Goal: Information Seeking & Learning: Learn about a topic

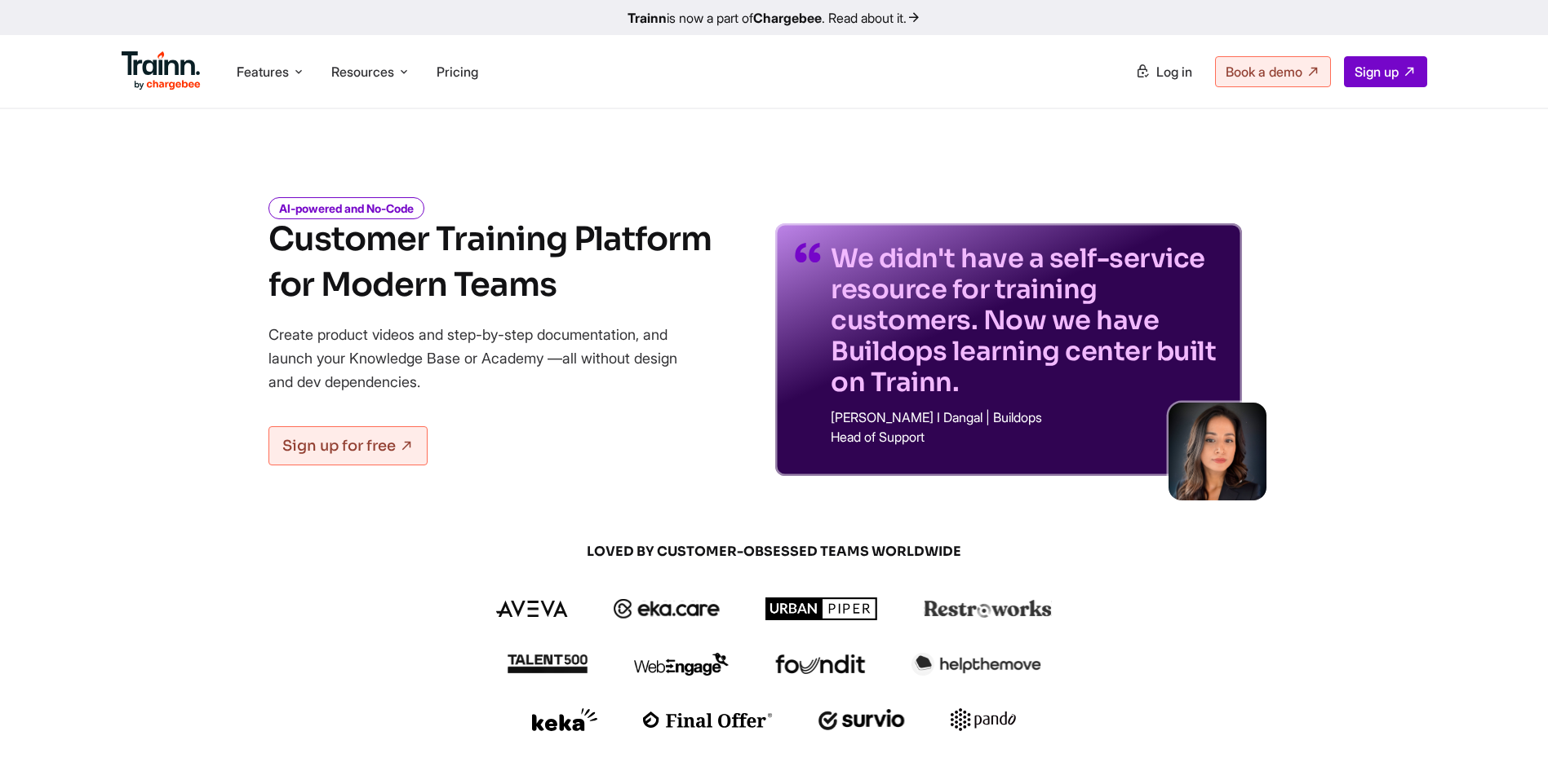
click at [376, 210] on icon "AI-powered and No-Code" at bounding box center [346, 208] width 156 height 22
click at [335, 457] on link "Sign up for free" at bounding box center [348, 446] width 159 height 39
click at [242, 65] on span "Features" at bounding box center [263, 72] width 52 height 18
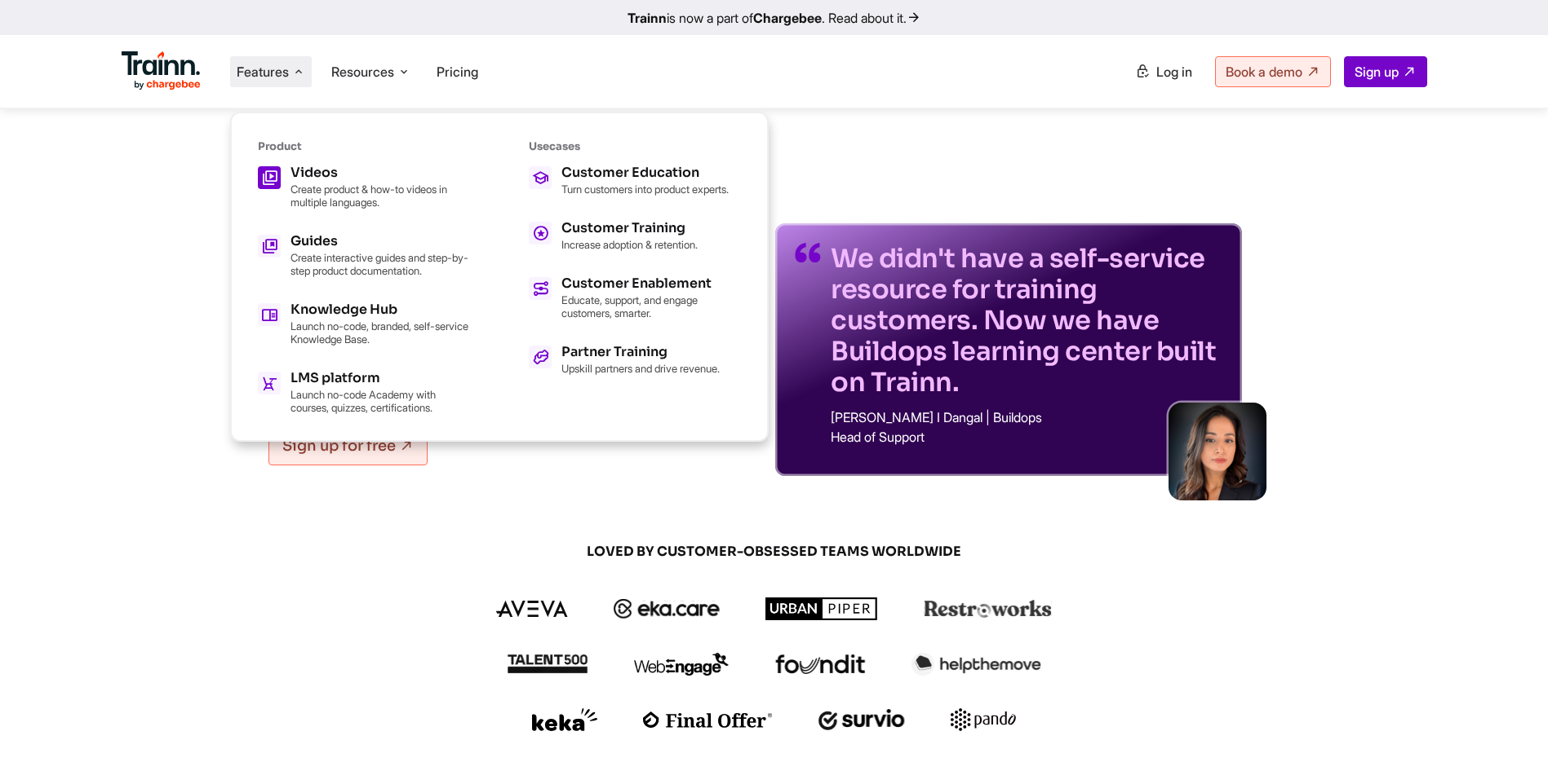
click at [310, 169] on h5 "Videos" at bounding box center [380, 173] width 180 height 13
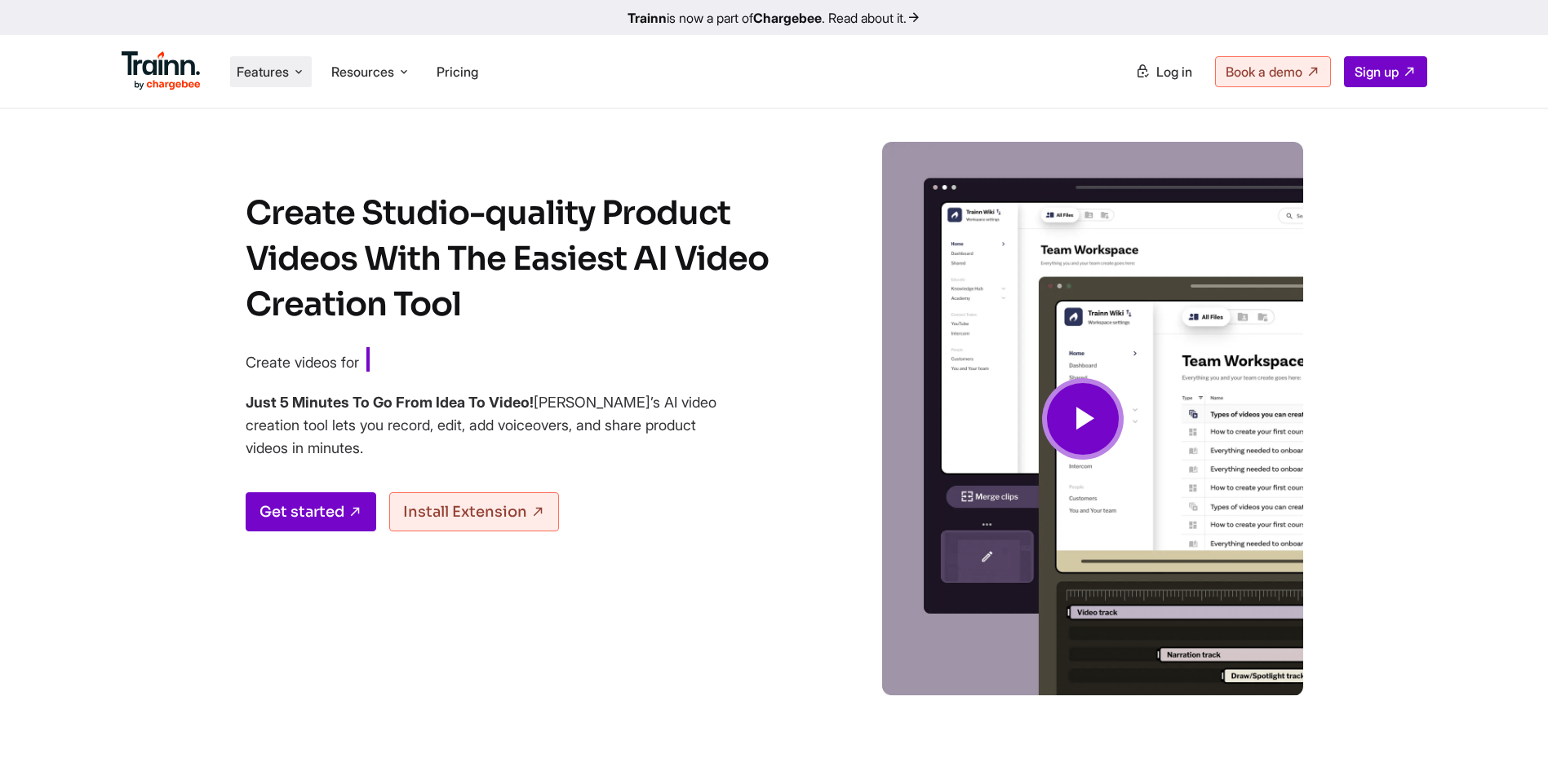
click at [242, 74] on span "Features" at bounding box center [263, 72] width 52 height 18
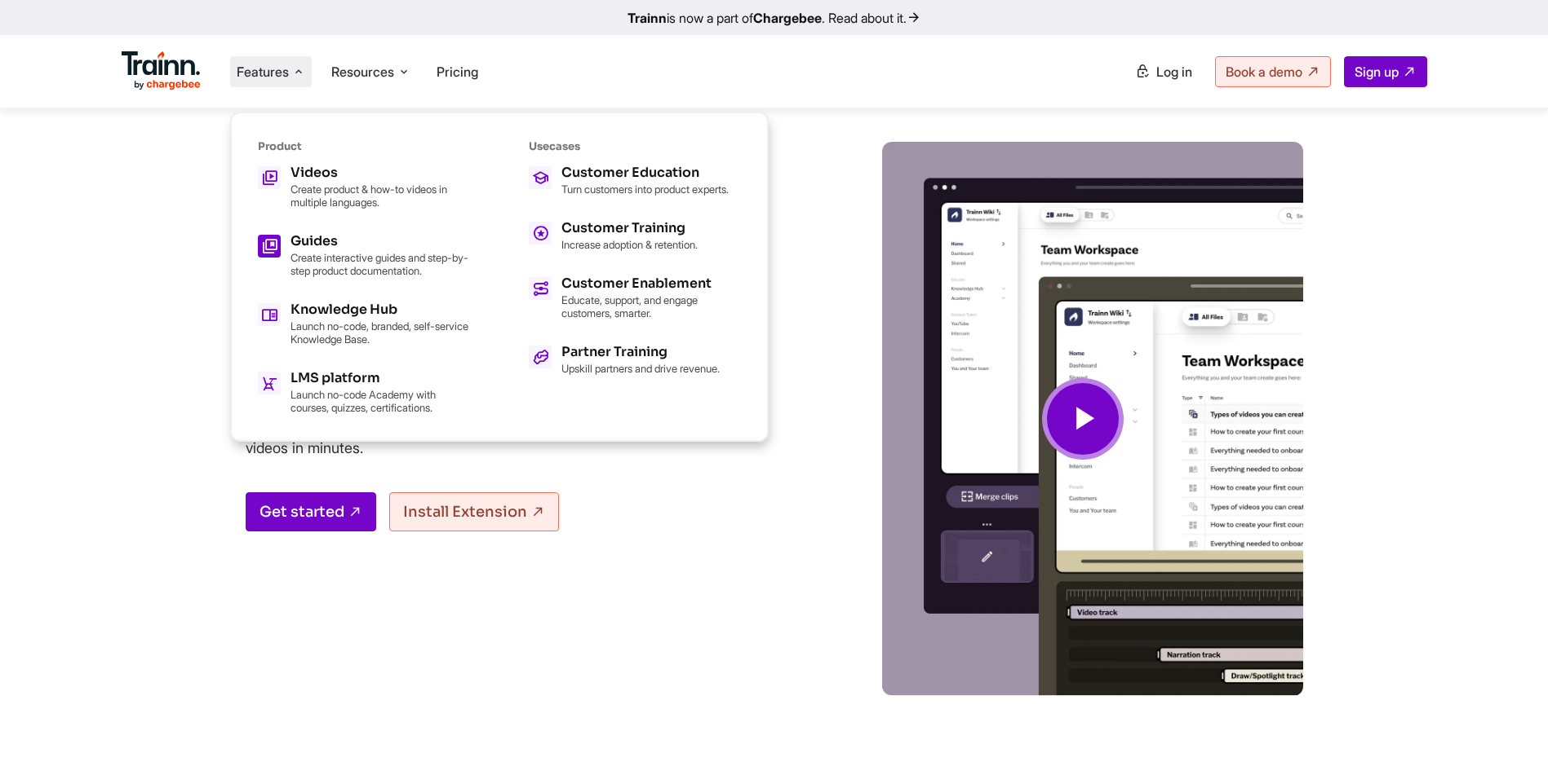
click at [298, 243] on h5 "Guides" at bounding box center [380, 241] width 180 height 13
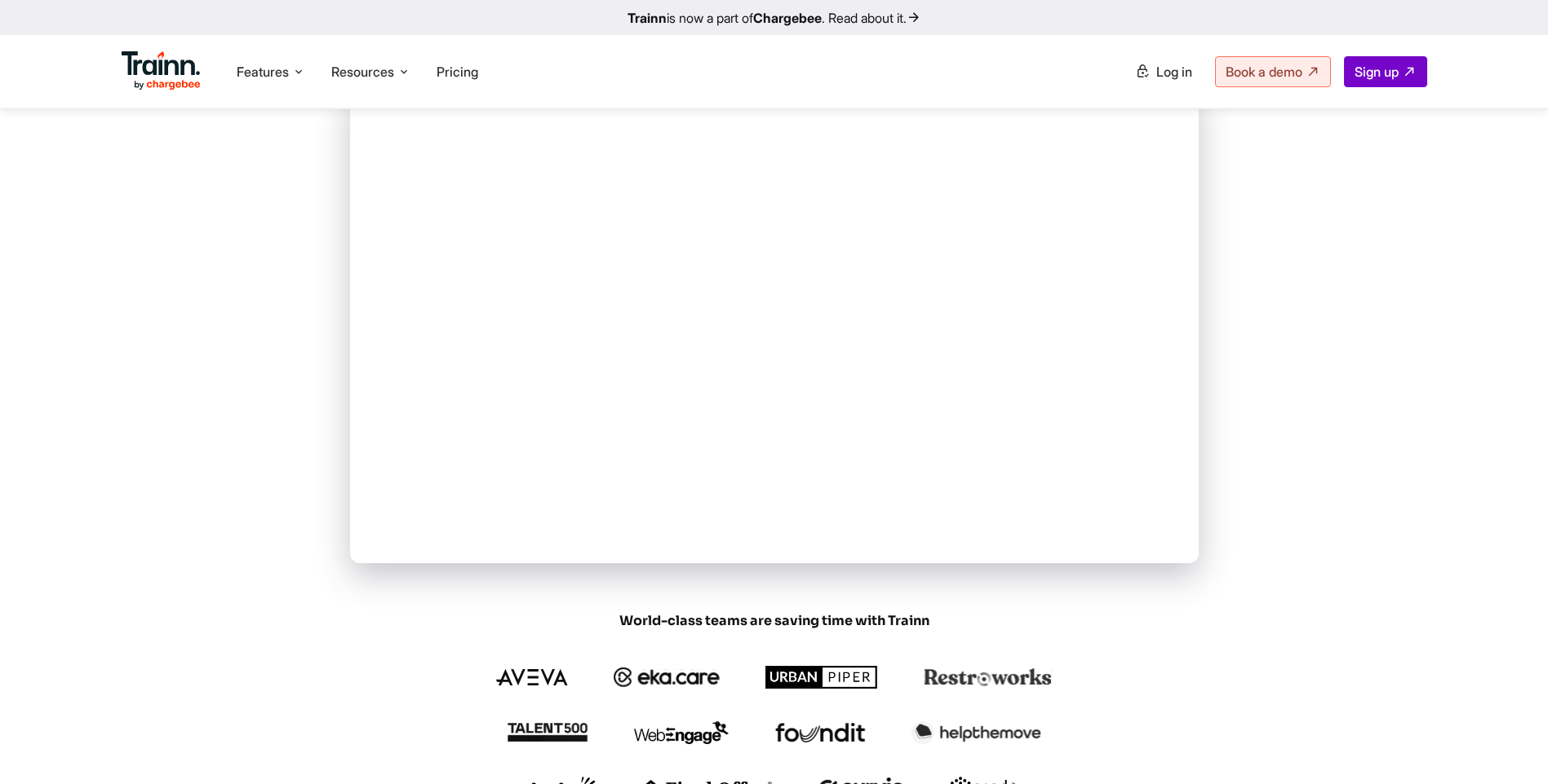
scroll to position [407, 0]
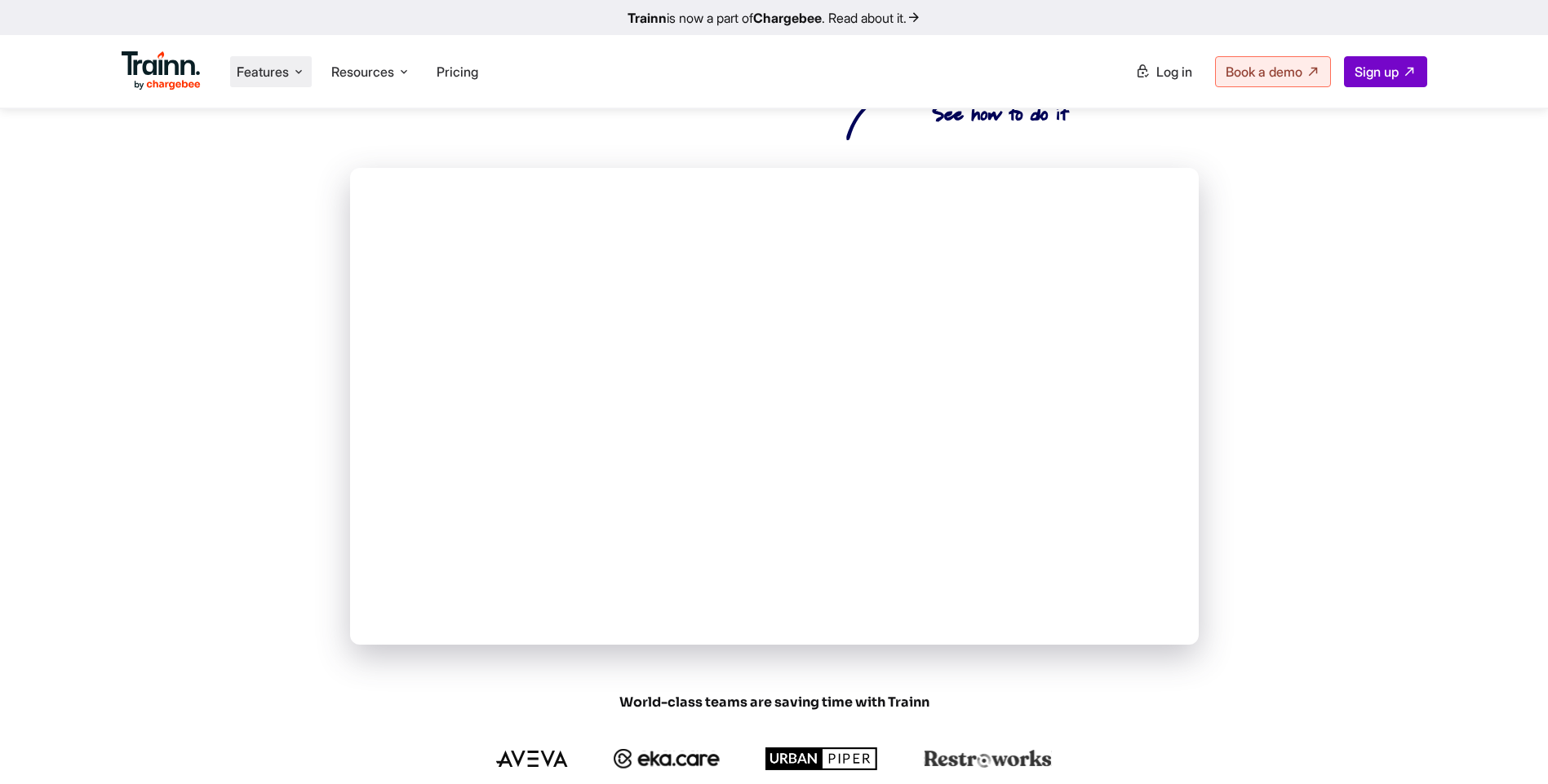
click at [268, 80] on span "Features" at bounding box center [263, 72] width 52 height 18
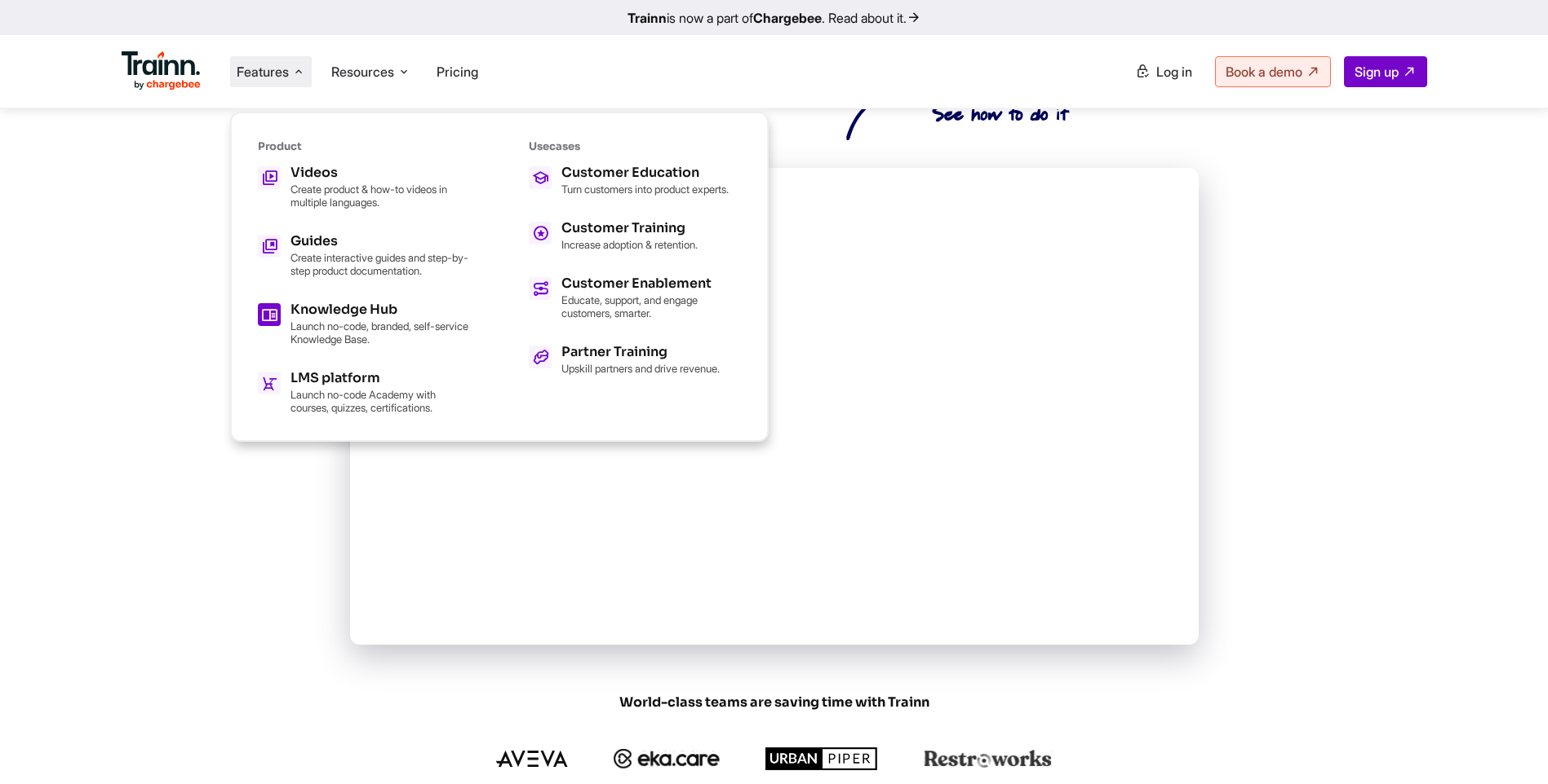
click at [313, 324] on p "Launch no-code, branded, self-service Knowledge Base." at bounding box center [380, 333] width 180 height 26
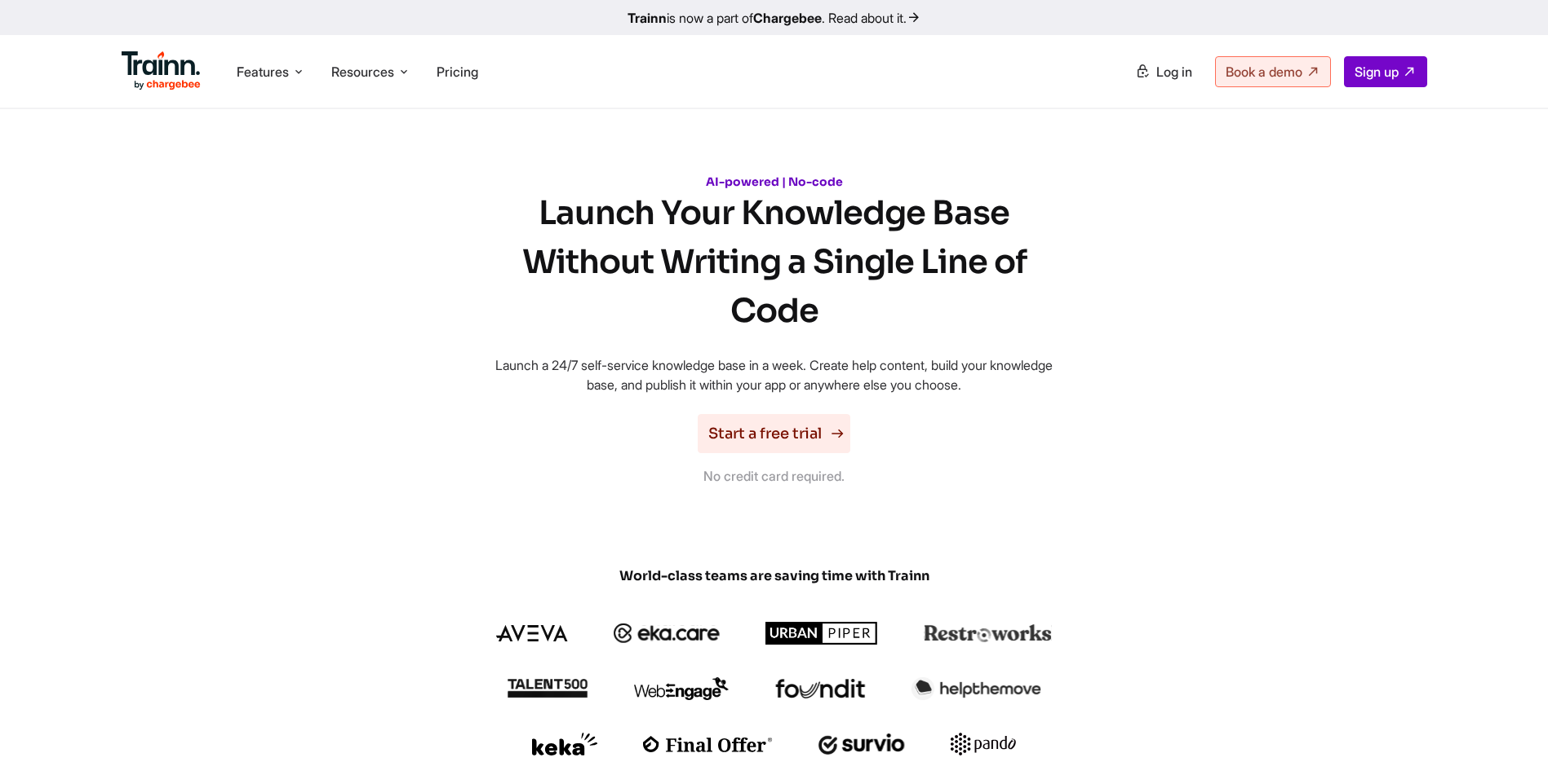
click at [756, 440] on link "Start a free trial" at bounding box center [773, 433] width 153 height 39
click at [270, 71] on span "Features" at bounding box center [263, 72] width 52 height 18
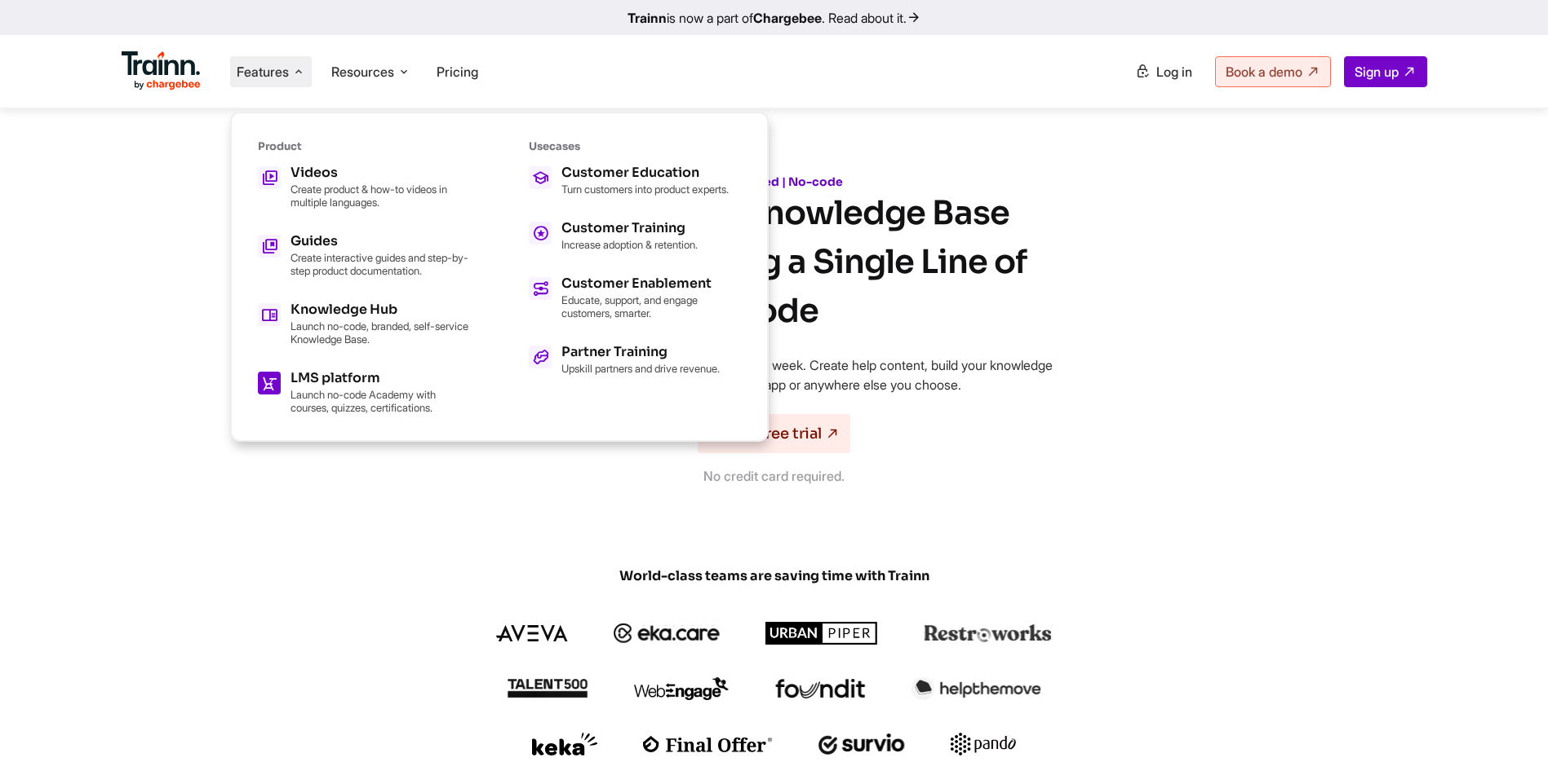
click at [325, 382] on h5 "LMS platform" at bounding box center [380, 378] width 180 height 13
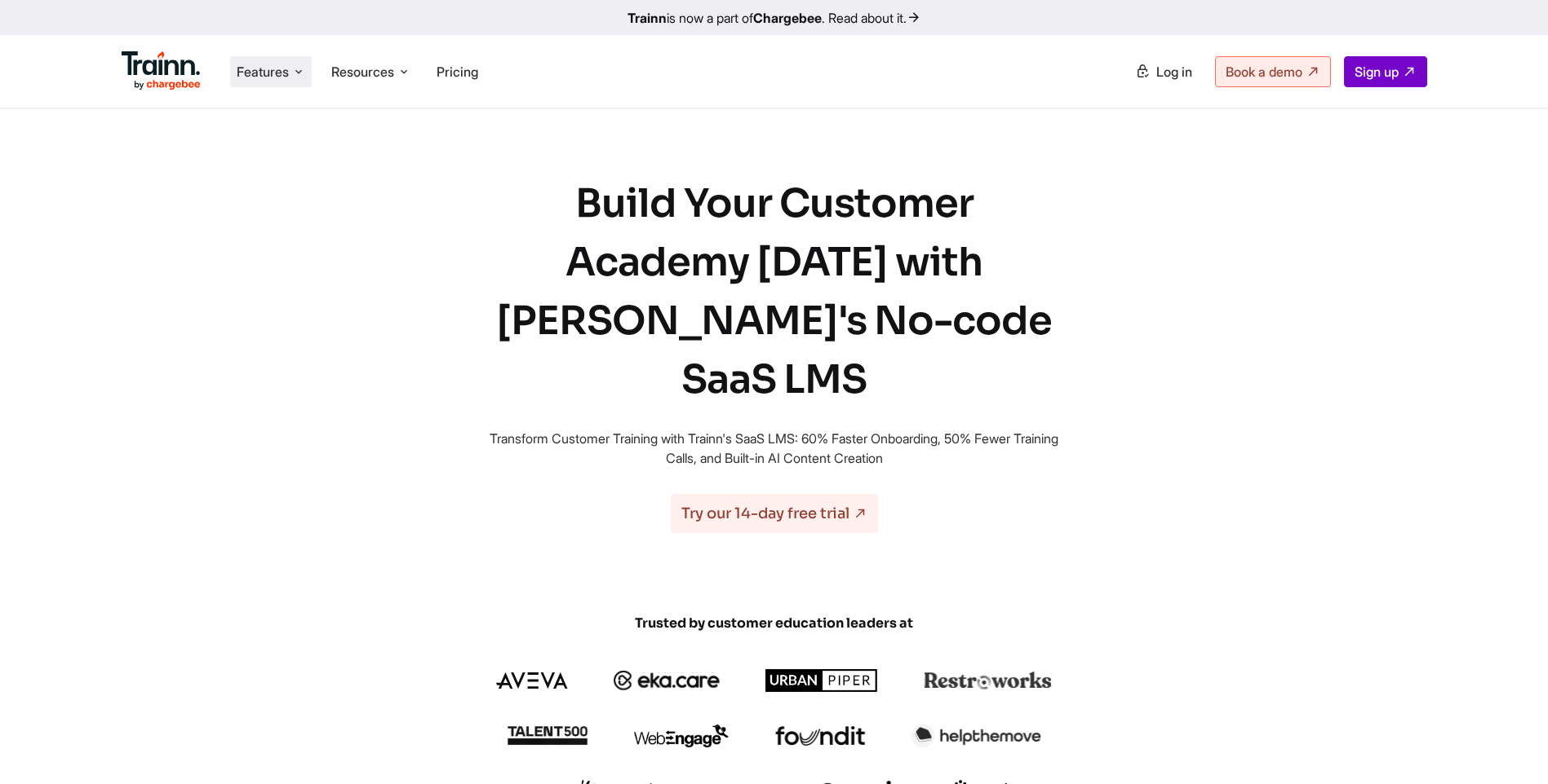
click at [244, 73] on span "Features" at bounding box center [263, 72] width 52 height 18
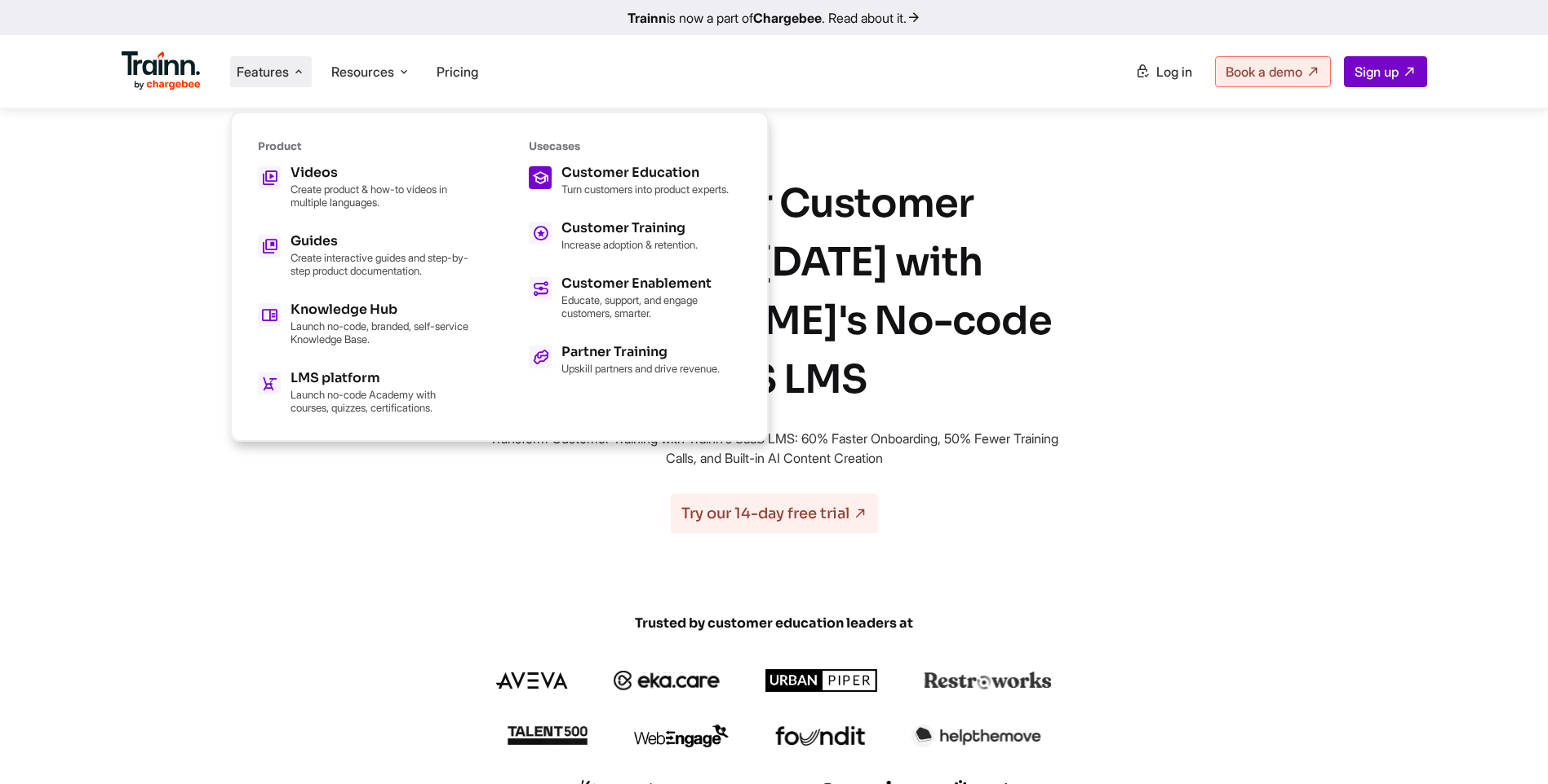
click at [613, 170] on h5 "Customer Education" at bounding box center [645, 173] width 168 height 13
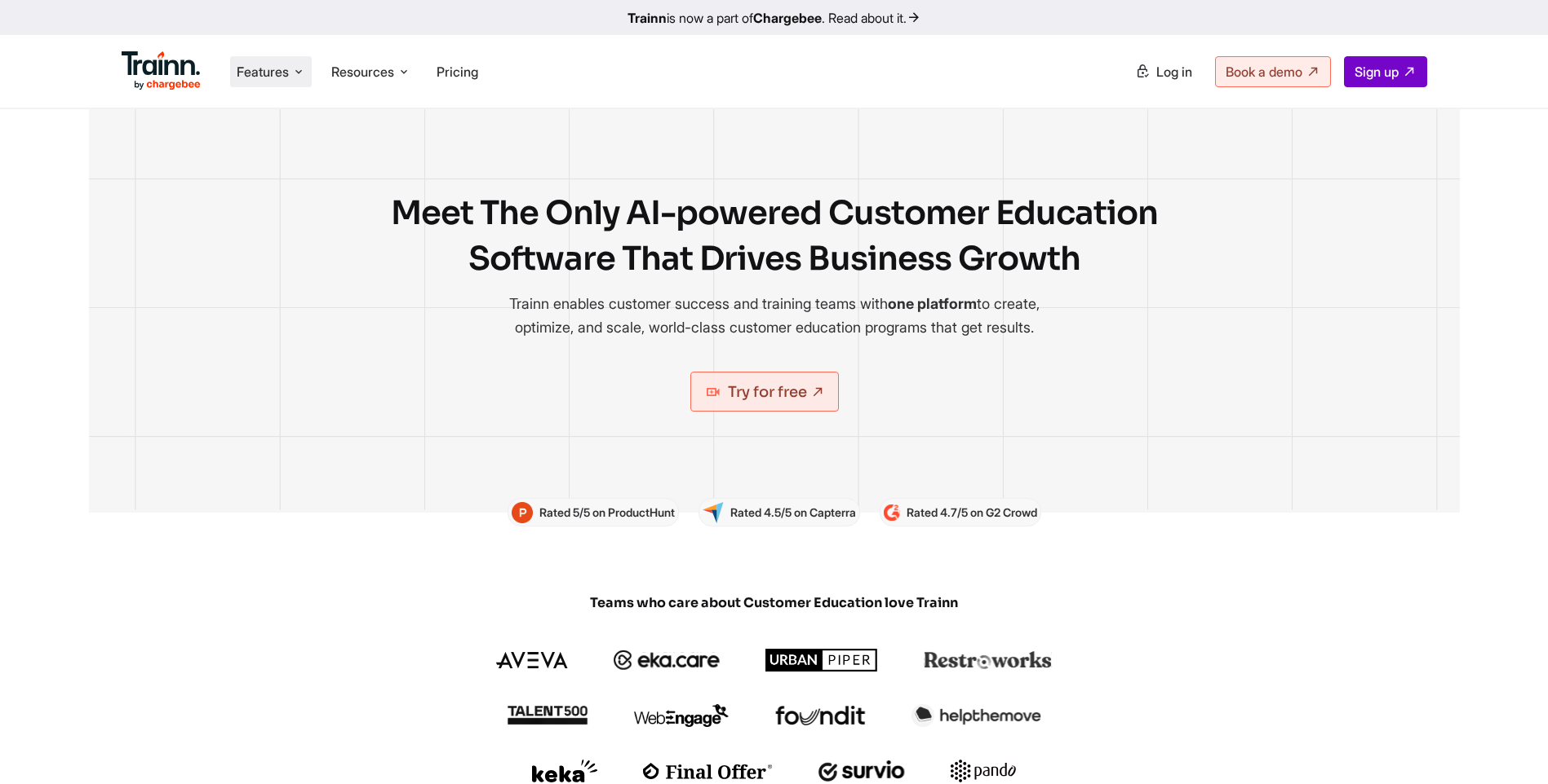
click at [277, 68] on span "Features" at bounding box center [263, 72] width 52 height 18
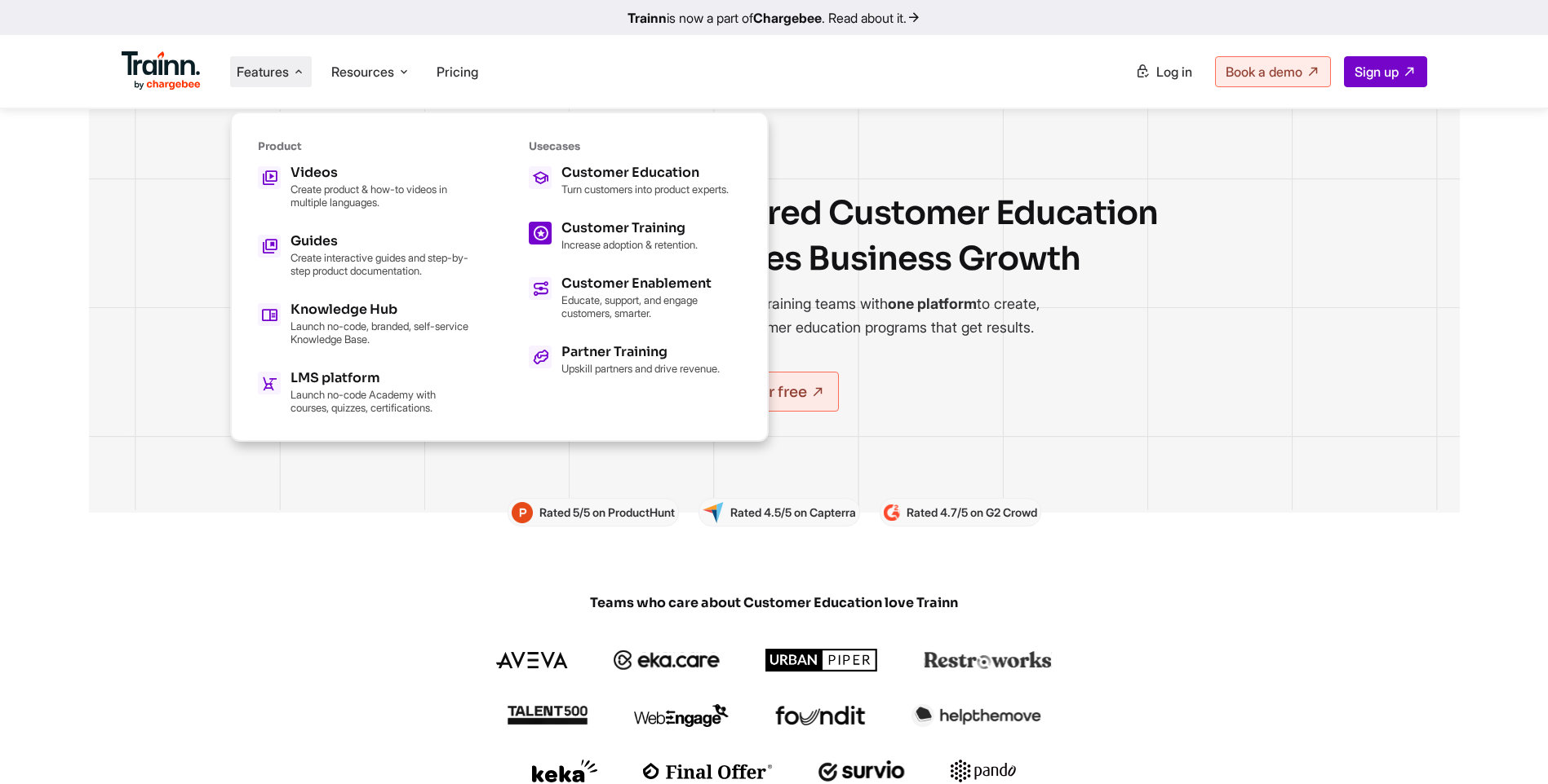
click at [634, 235] on h5 "Customer Training" at bounding box center [629, 228] width 136 height 13
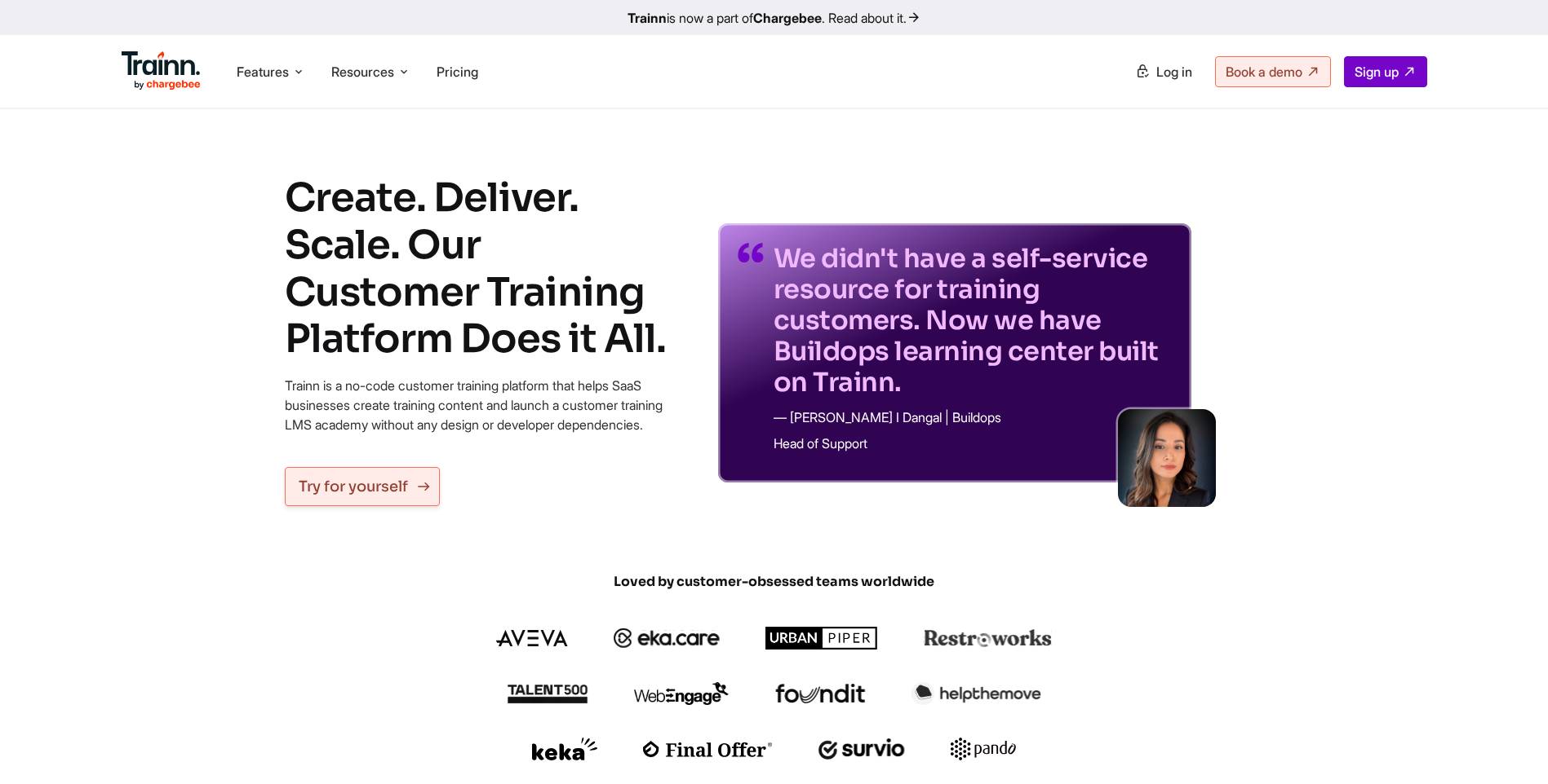
click at [336, 507] on link "Try for yourself" at bounding box center [362, 487] width 155 height 39
click at [248, 75] on span "Features" at bounding box center [263, 72] width 52 height 18
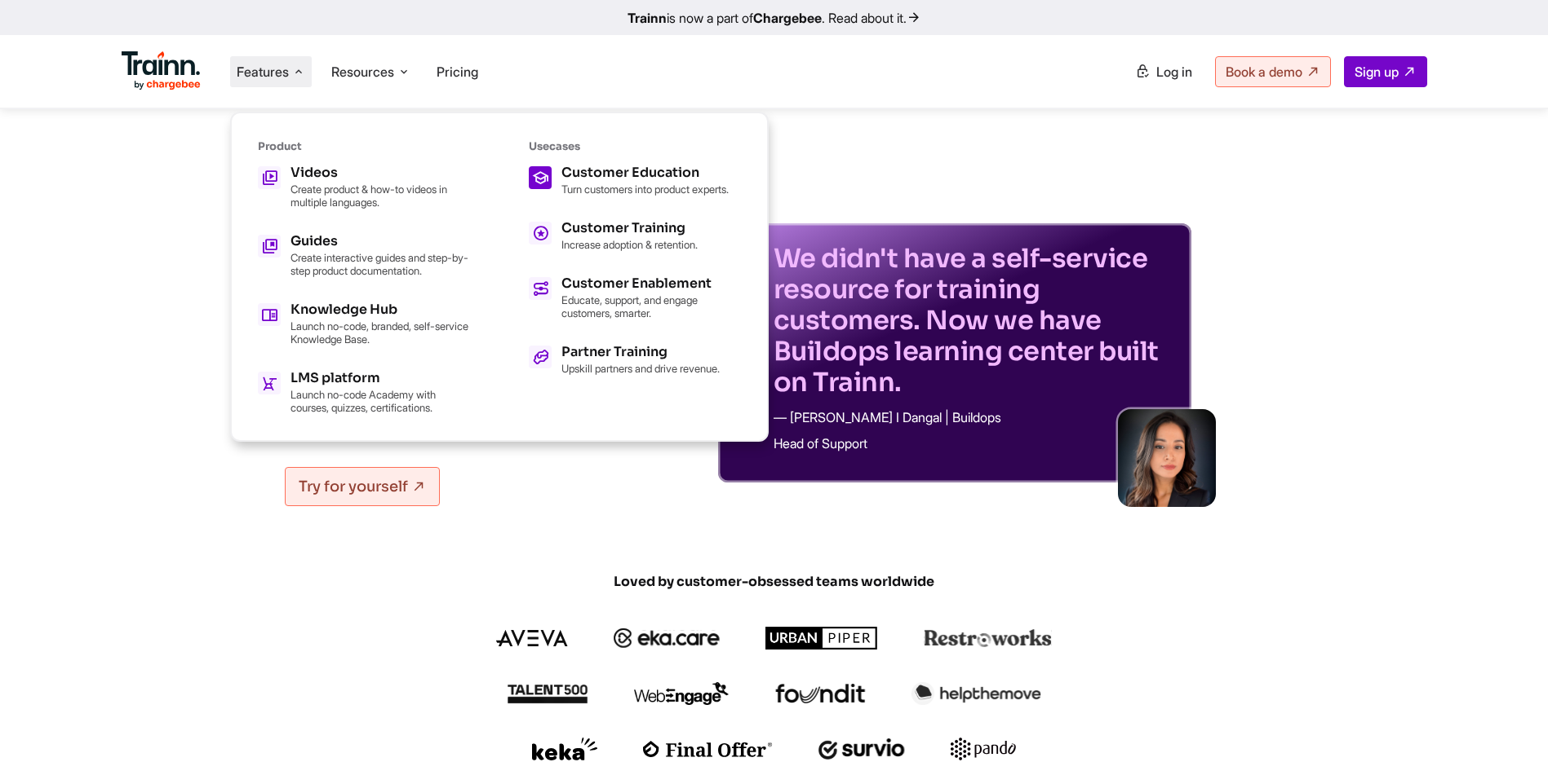
click at [598, 167] on h5 "Customer Education" at bounding box center [645, 173] width 168 height 13
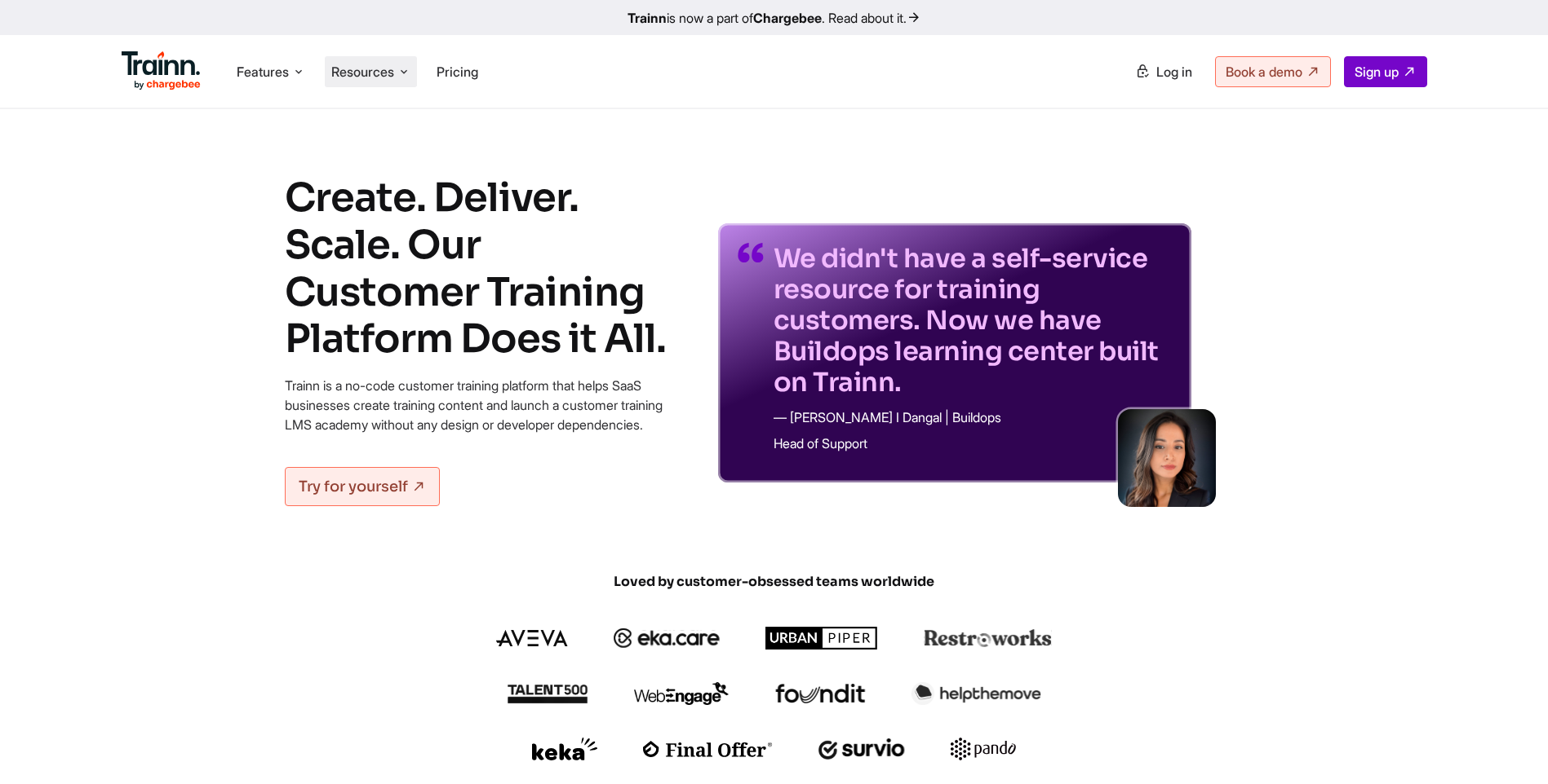
click at [368, 75] on span "Resources" at bounding box center [363, 72] width 63 height 18
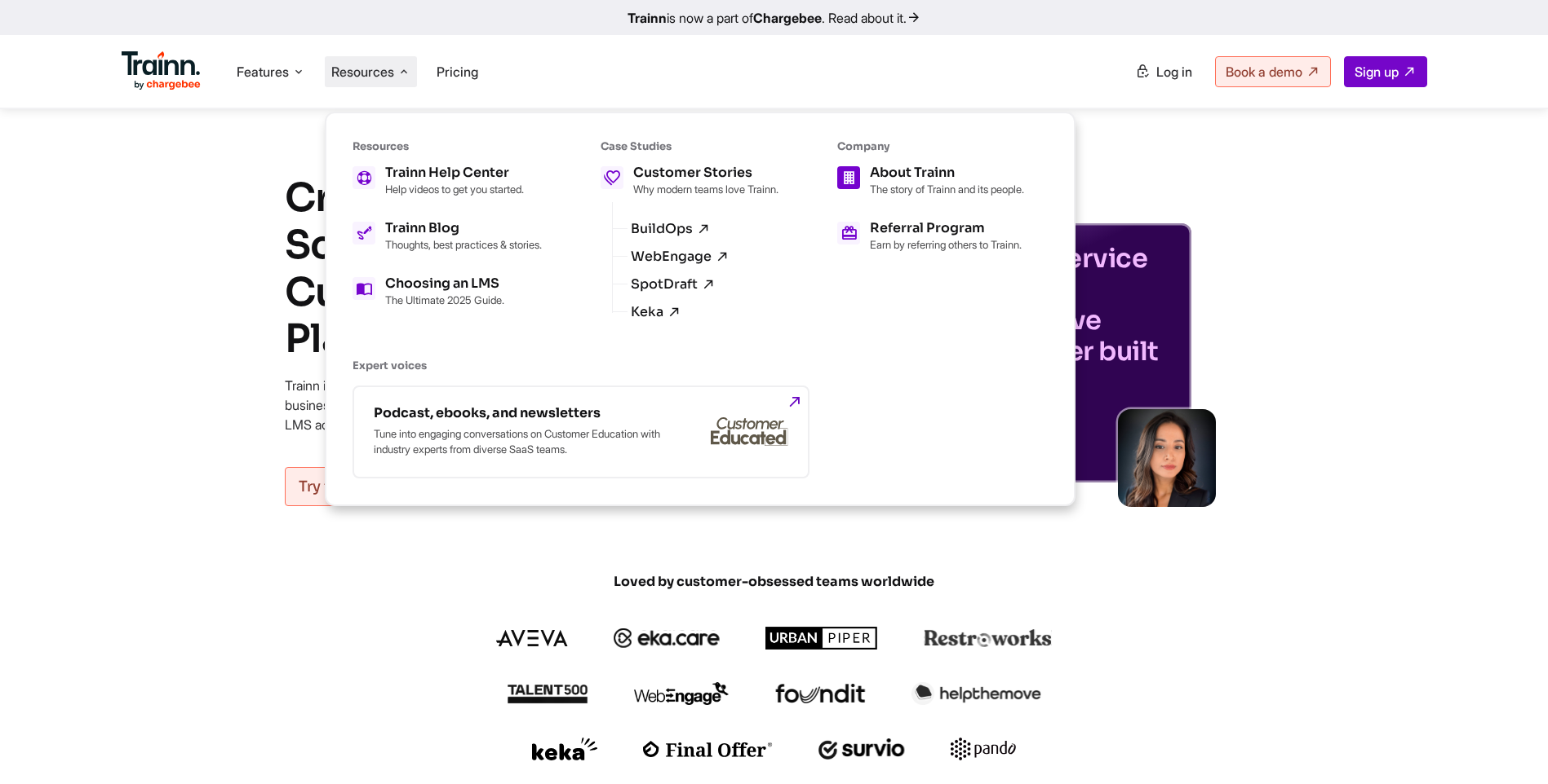
click at [926, 167] on h5 "About Trainn" at bounding box center [947, 173] width 154 height 13
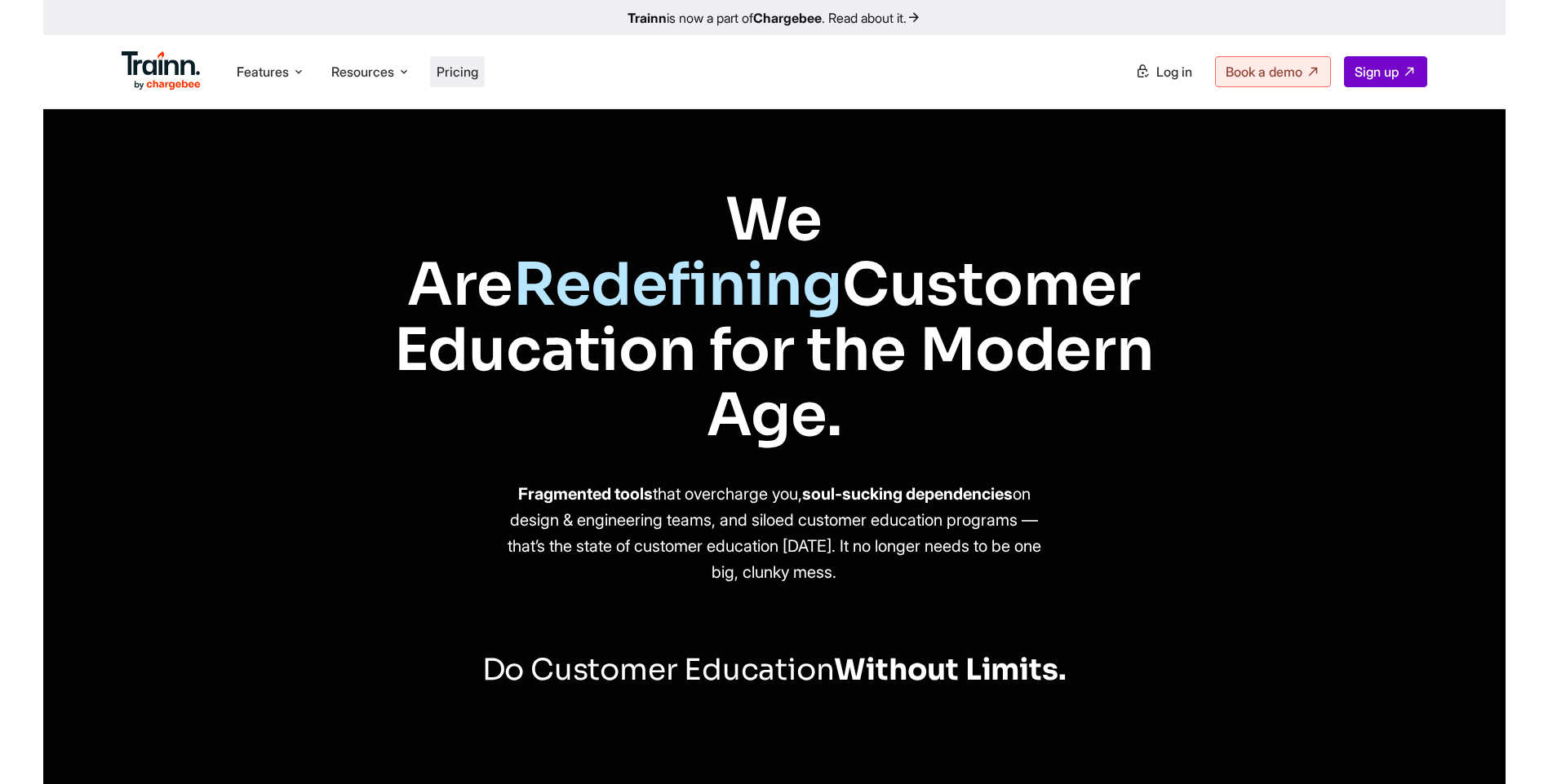
click at [458, 69] on span "Pricing" at bounding box center [457, 72] width 42 height 17
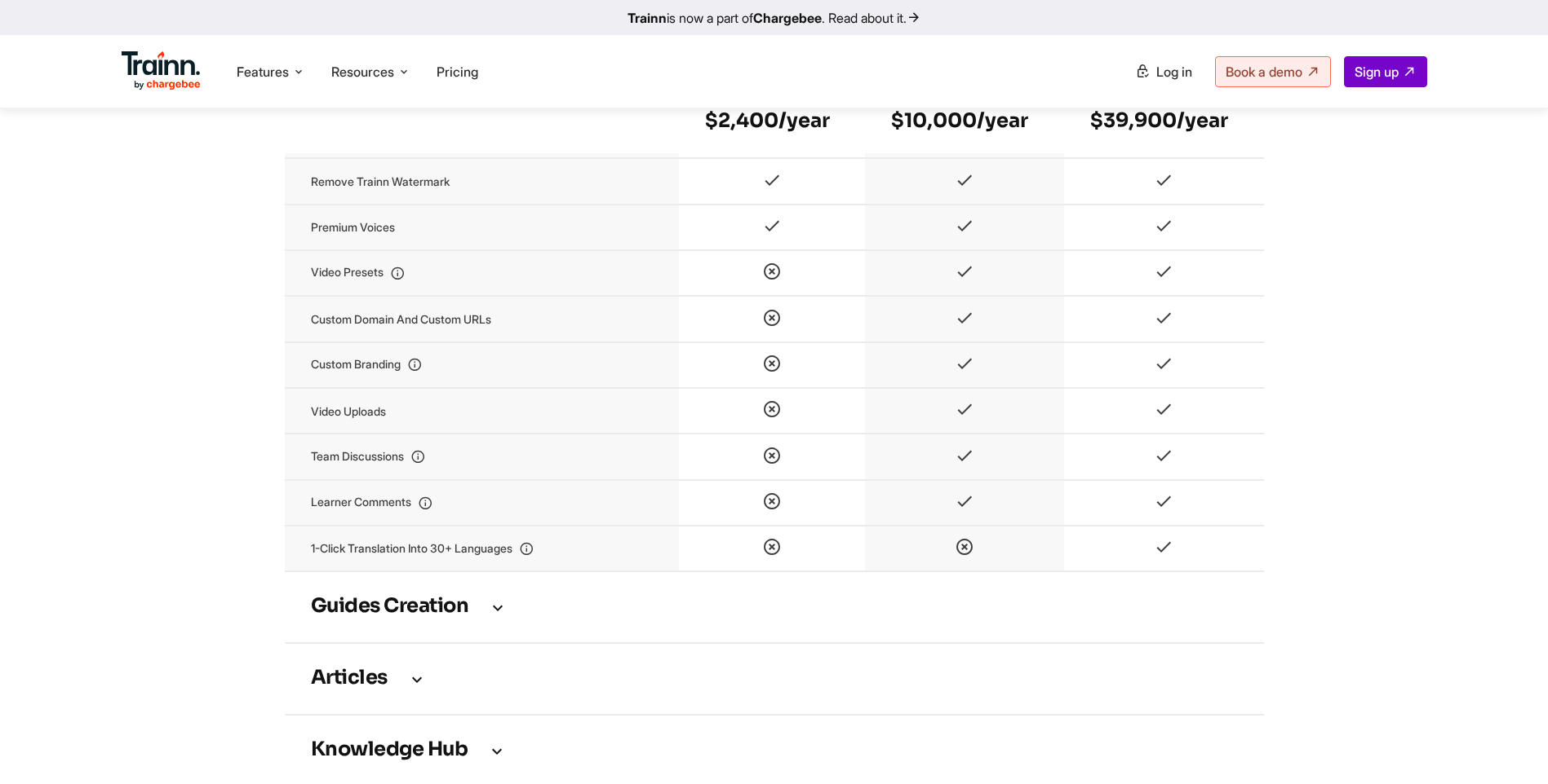
scroll to position [2038, 0]
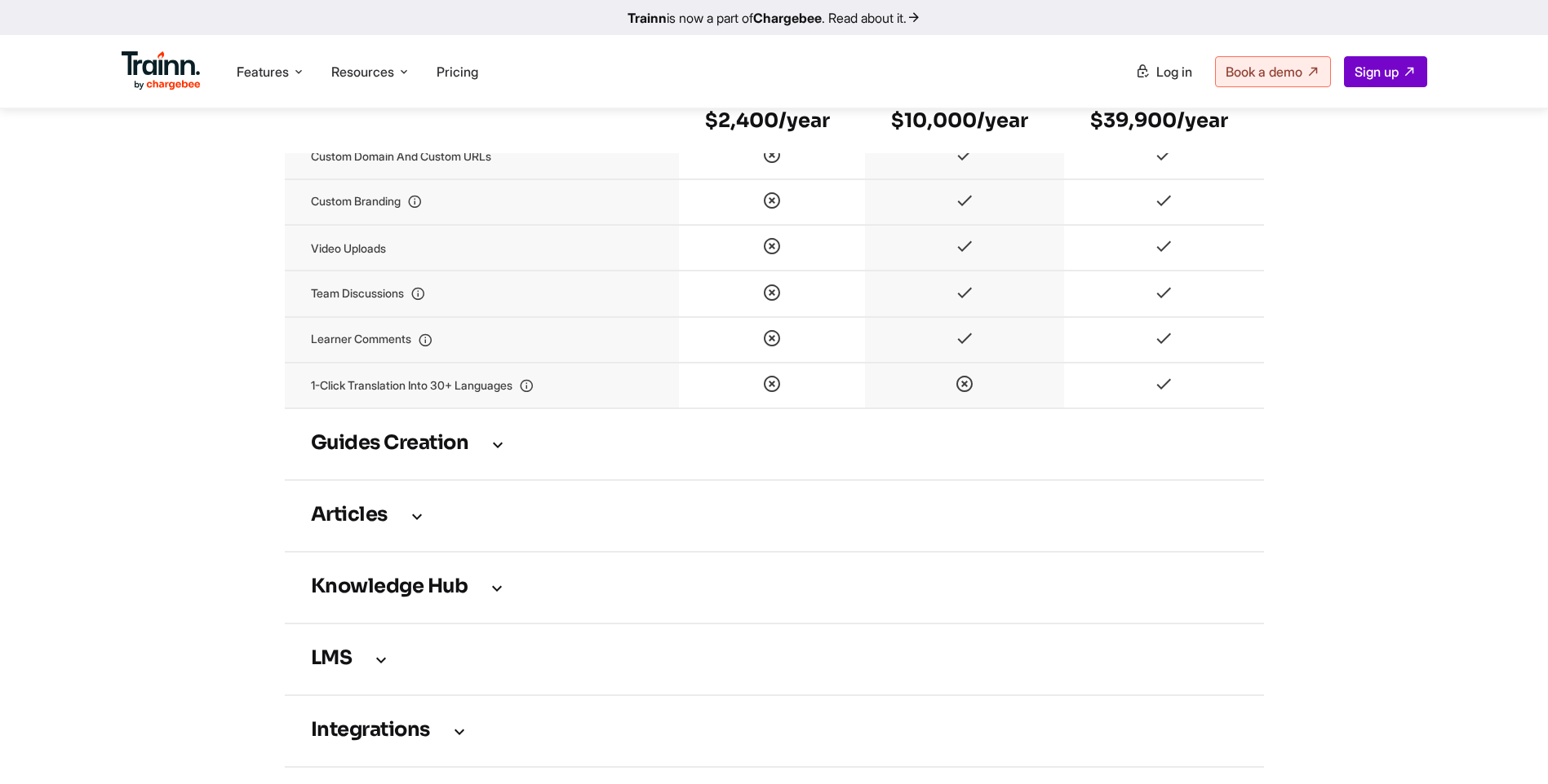
click at [483, 473] on td "Guides creation" at bounding box center [774, 444] width 979 height 72
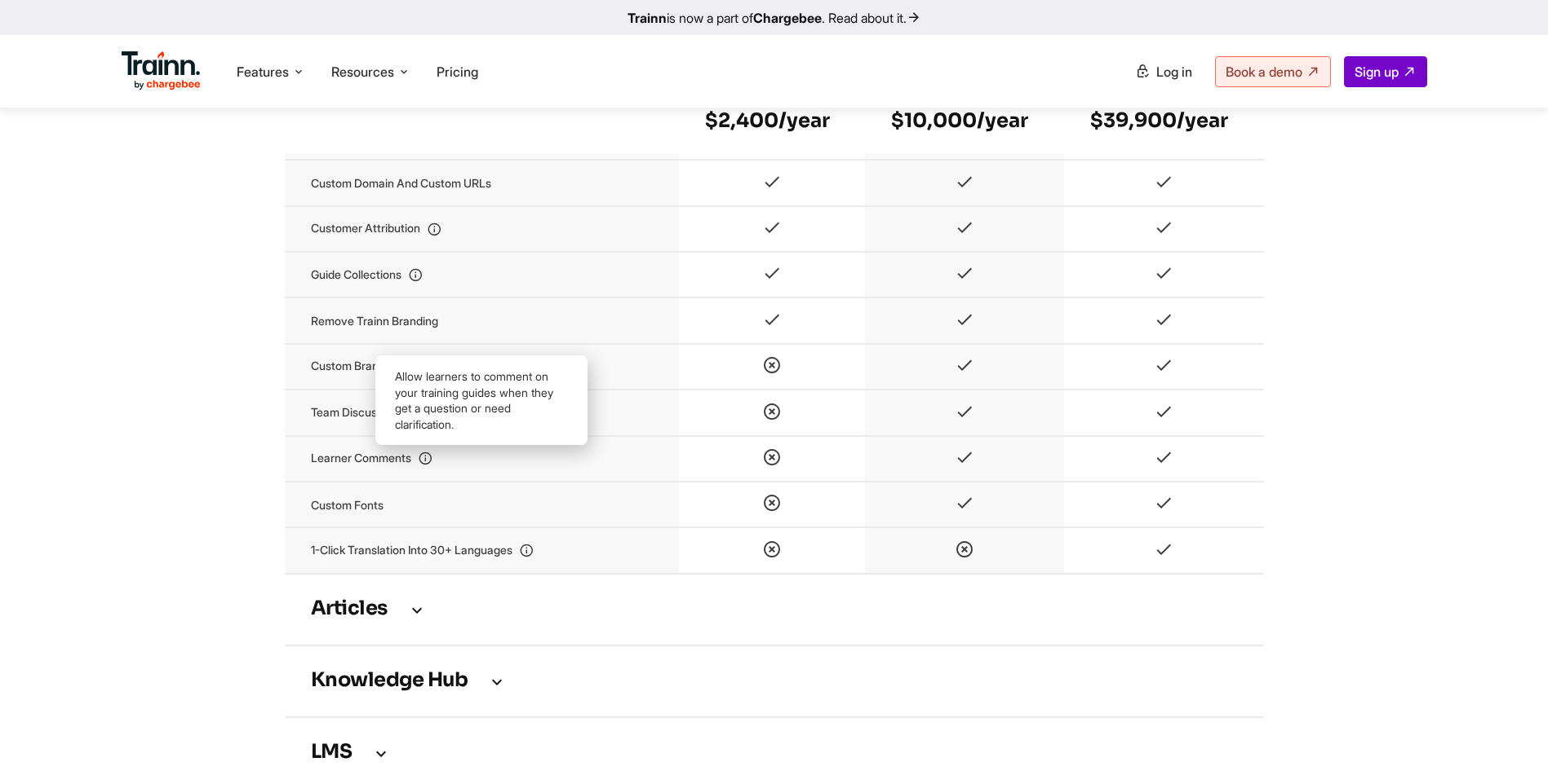
scroll to position [3099, 0]
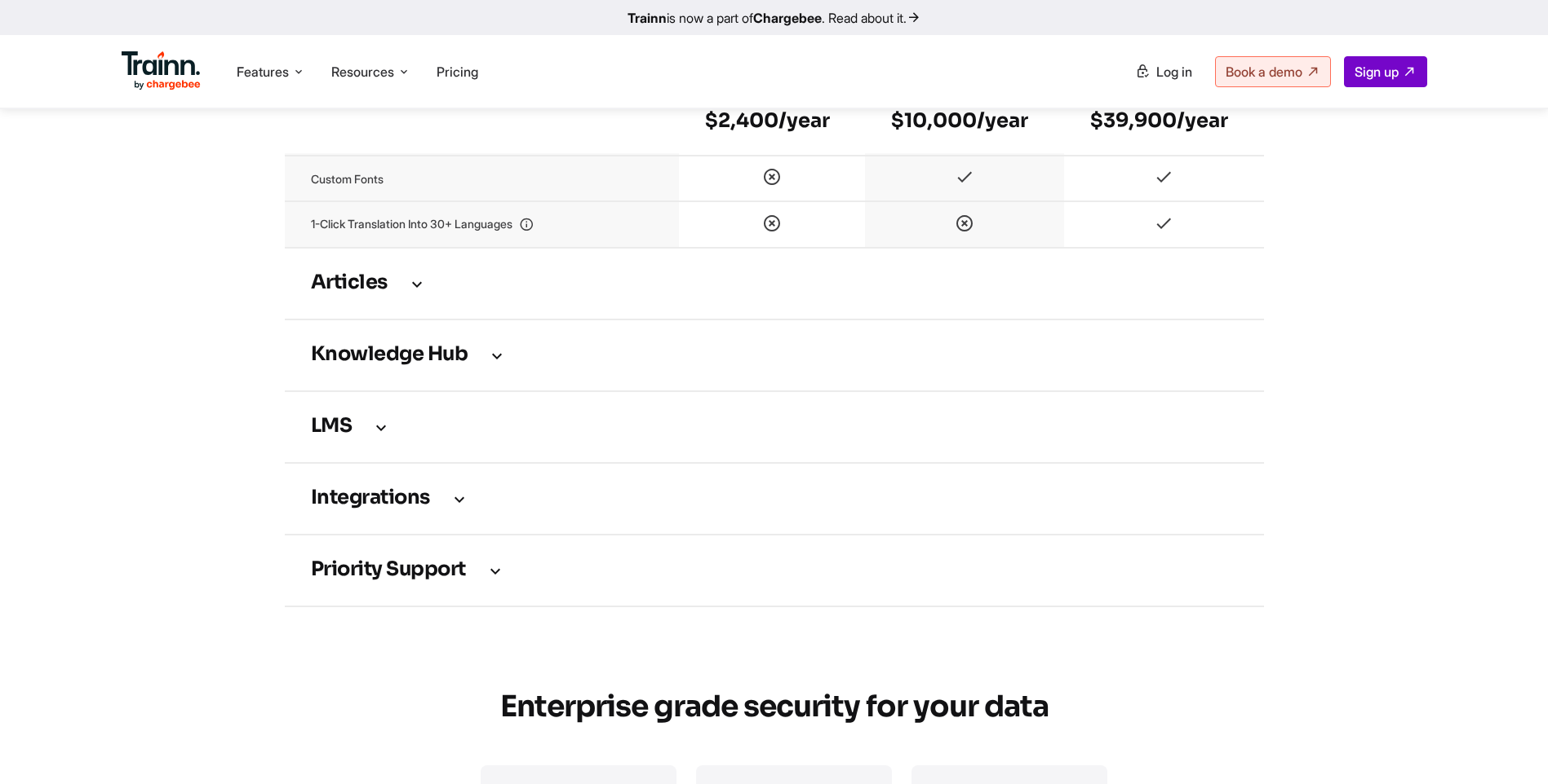
click at [375, 291] on h3 "Articles" at bounding box center [774, 283] width 927 height 18
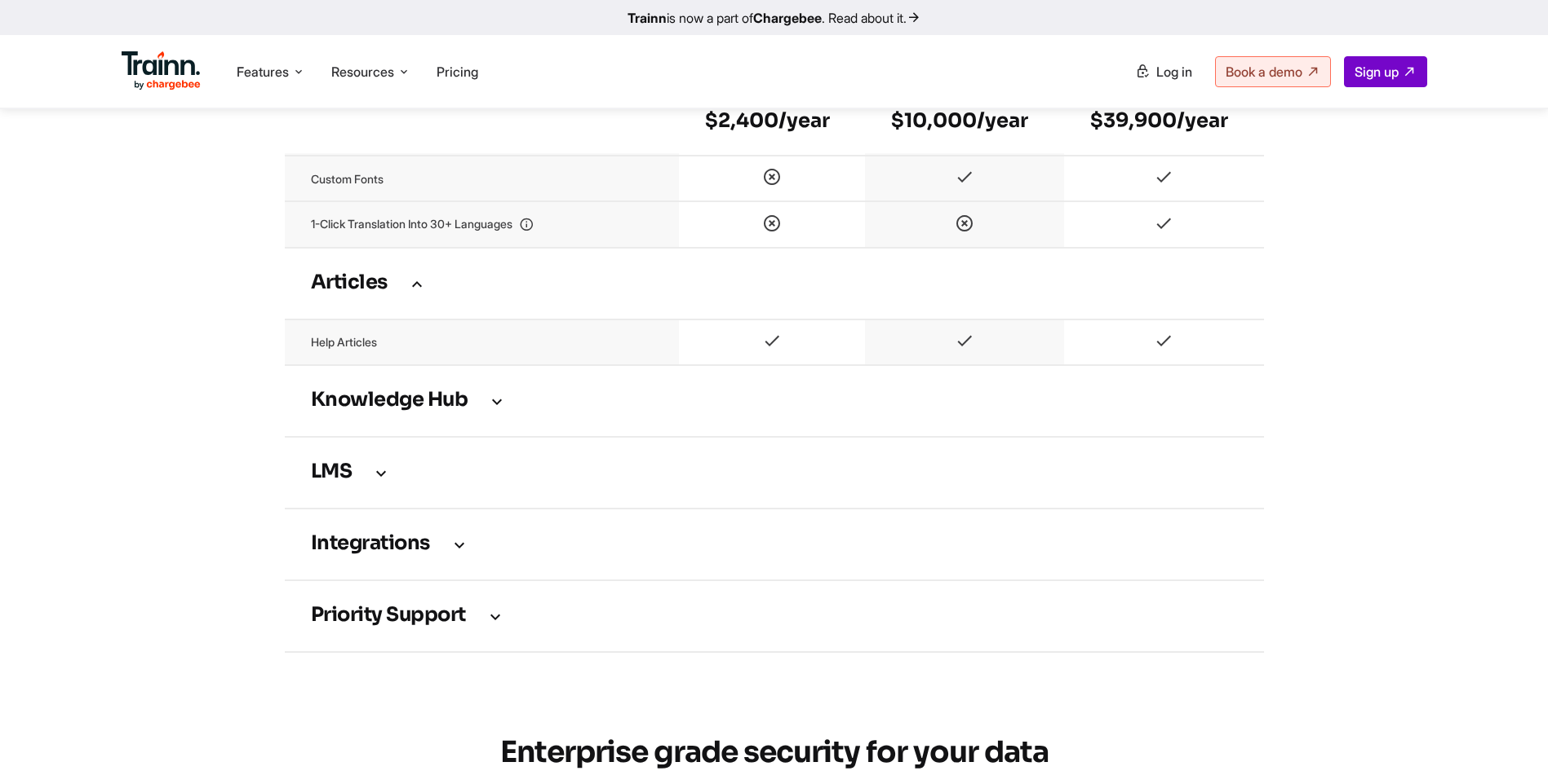
click at [414, 407] on h3 "Knowledge Hub" at bounding box center [774, 401] width 927 height 18
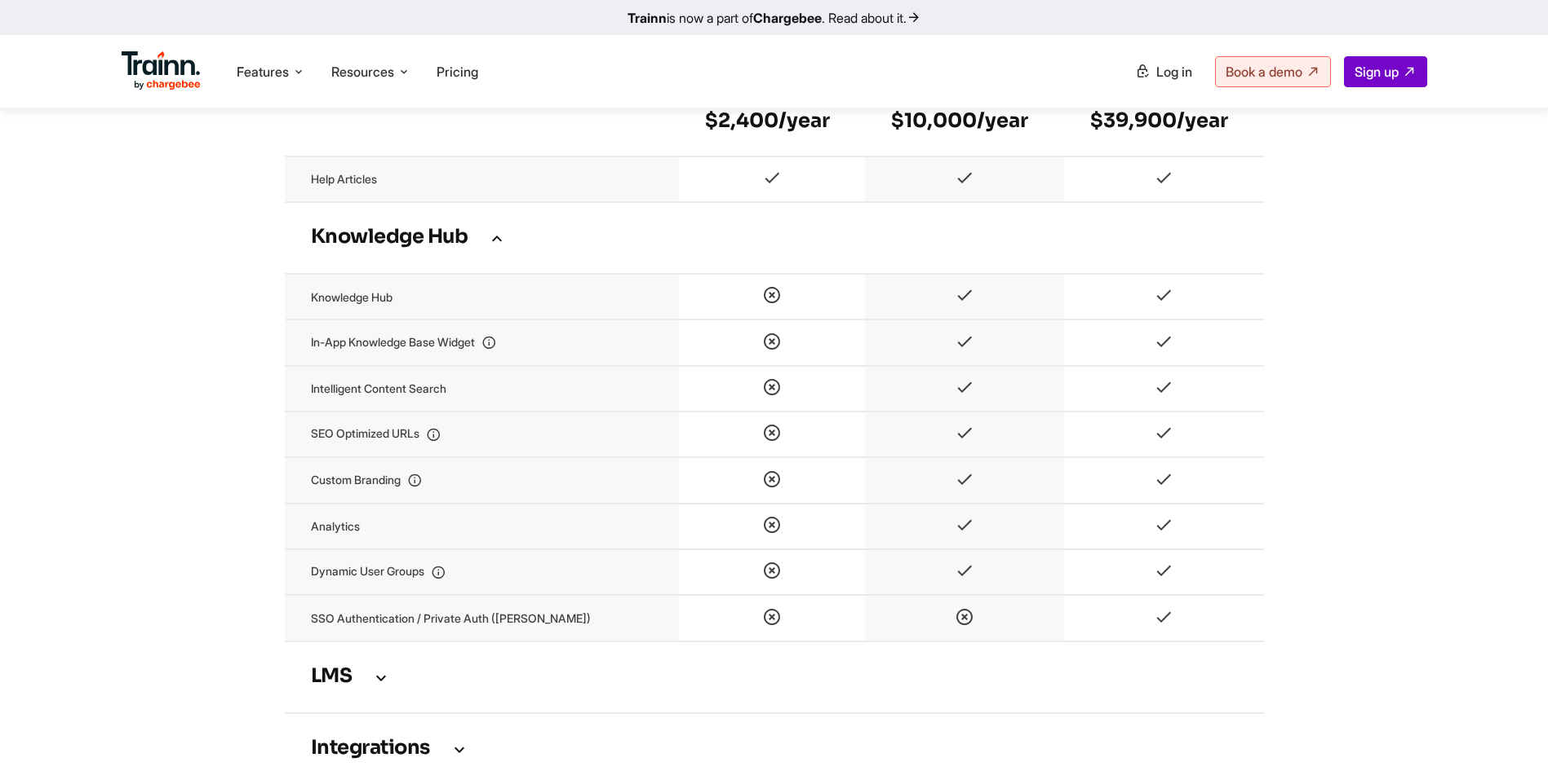
scroll to position [3506, 0]
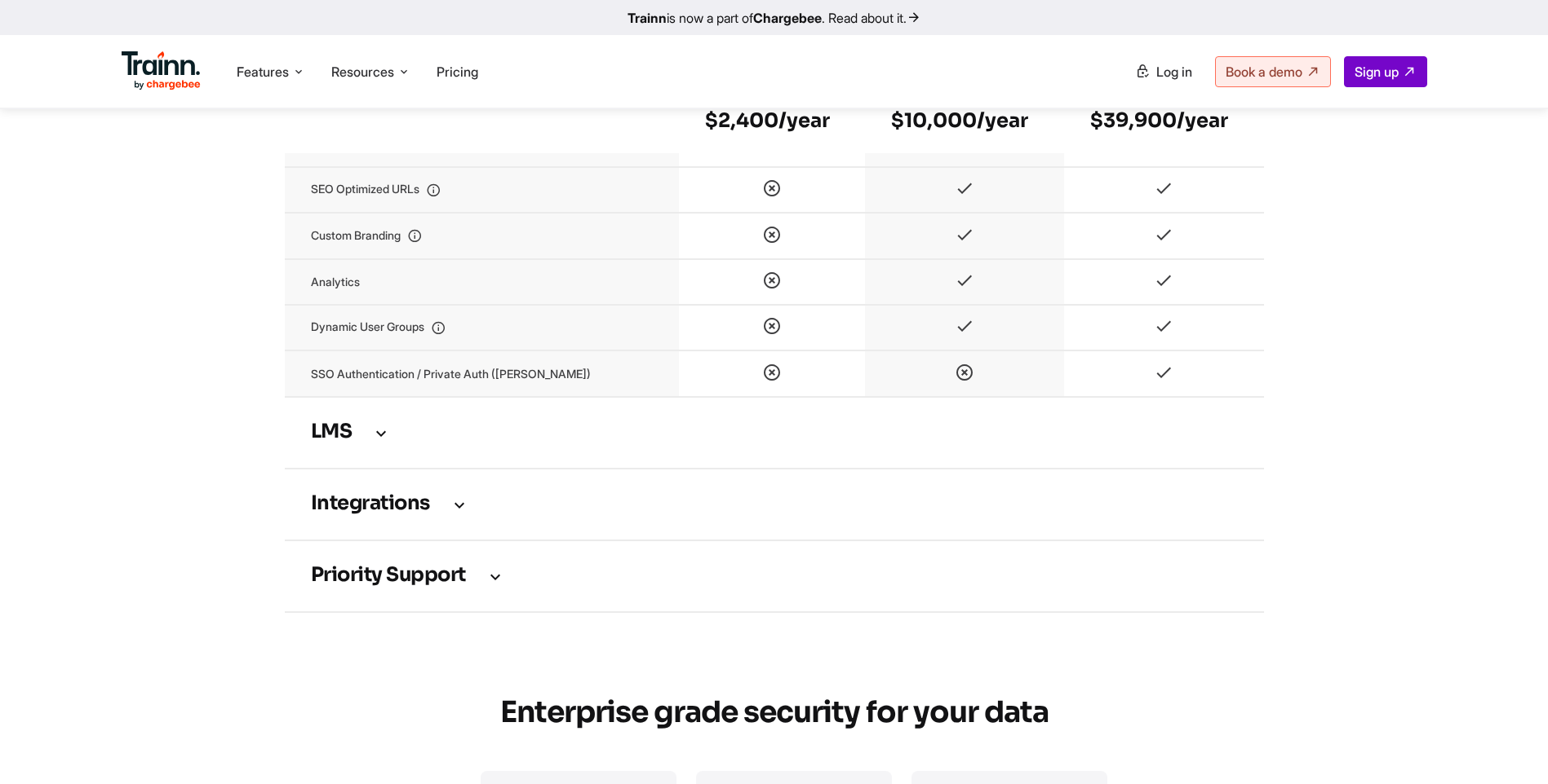
click at [364, 442] on h3 "LMS" at bounding box center [774, 433] width 927 height 18
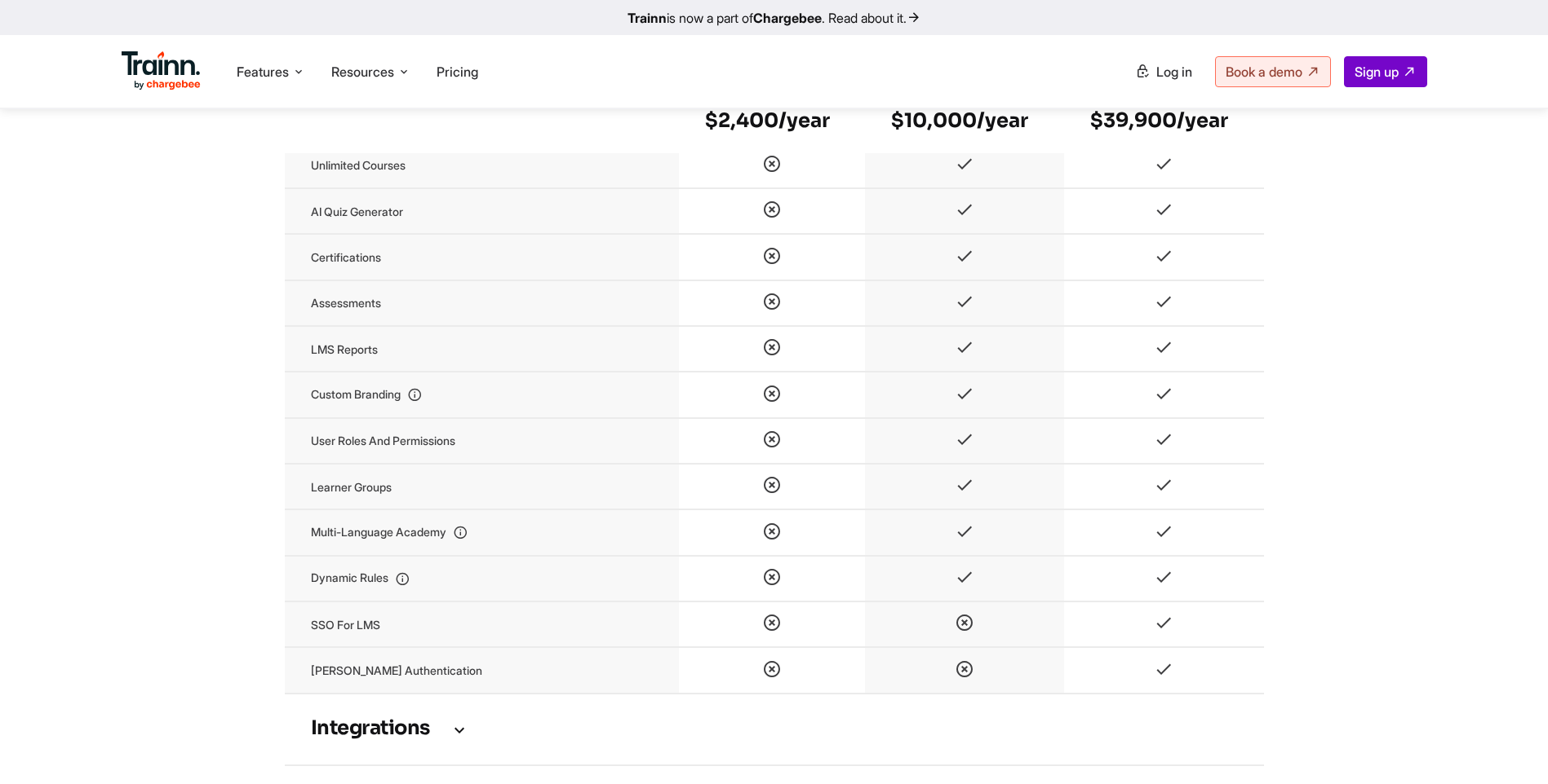
scroll to position [4077, 0]
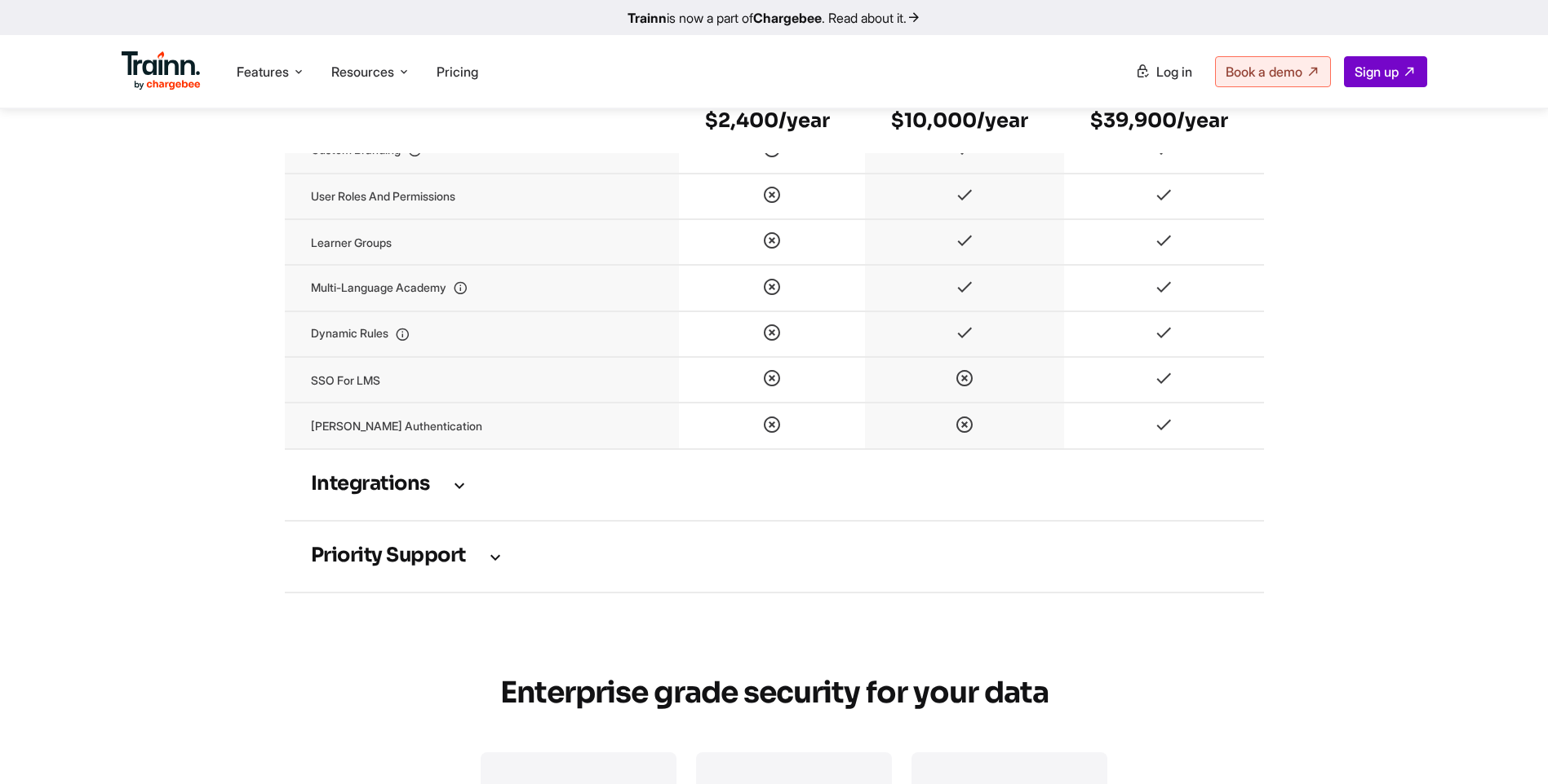
click at [380, 506] on td "Integrations" at bounding box center [774, 485] width 979 height 72
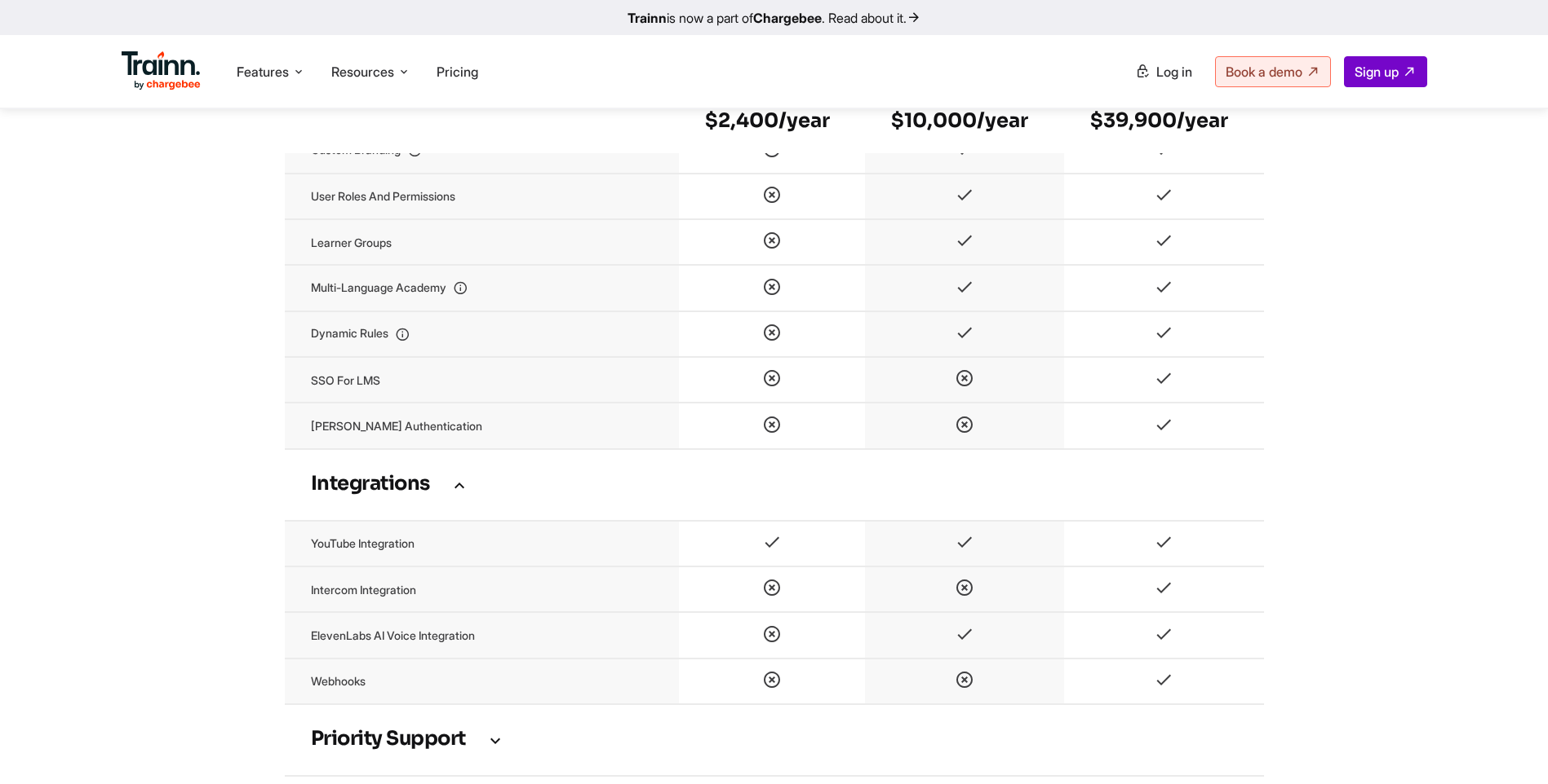
scroll to position [4321, 0]
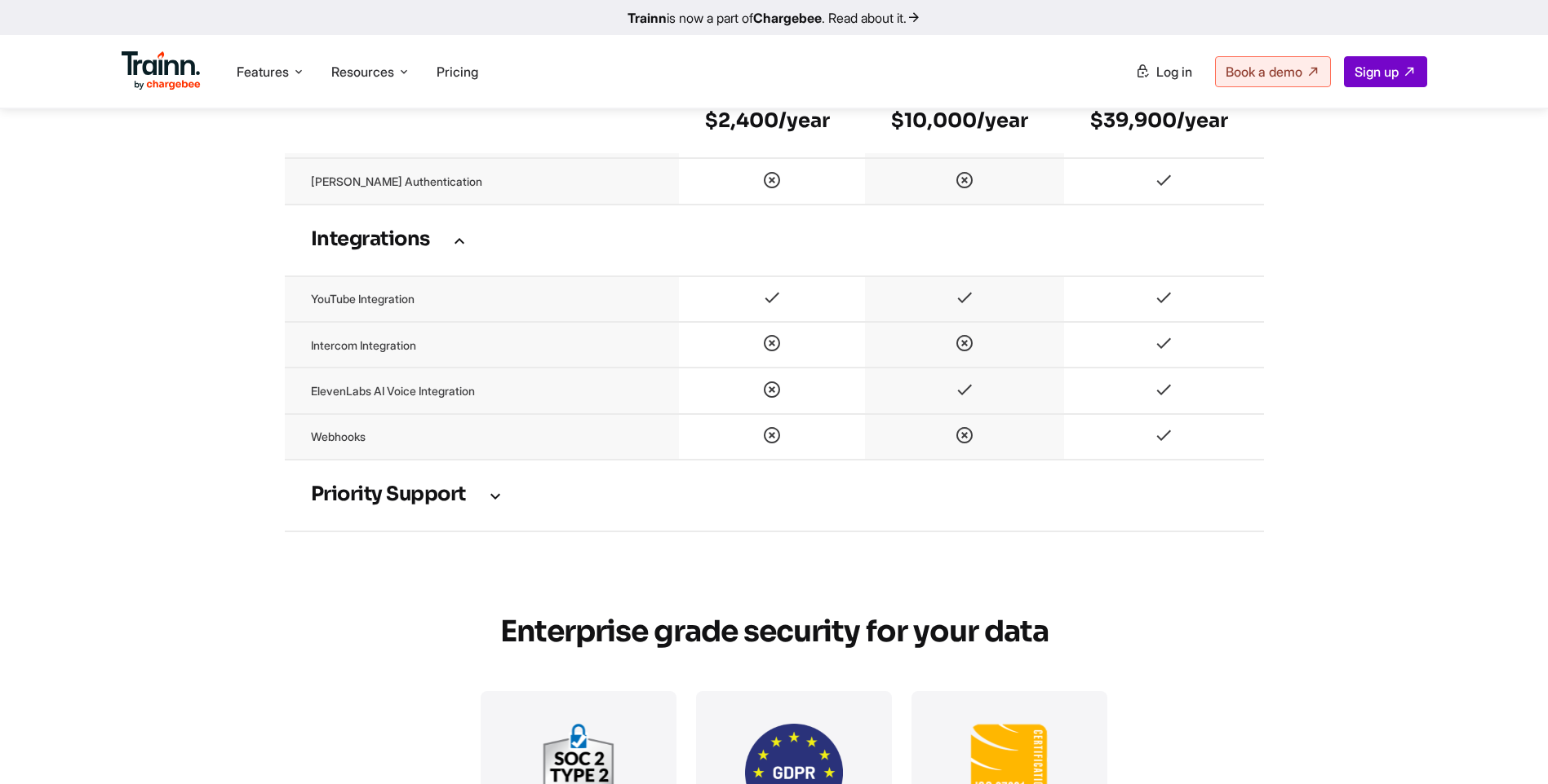
click at [463, 501] on h3 "Priority support" at bounding box center [774, 495] width 927 height 18
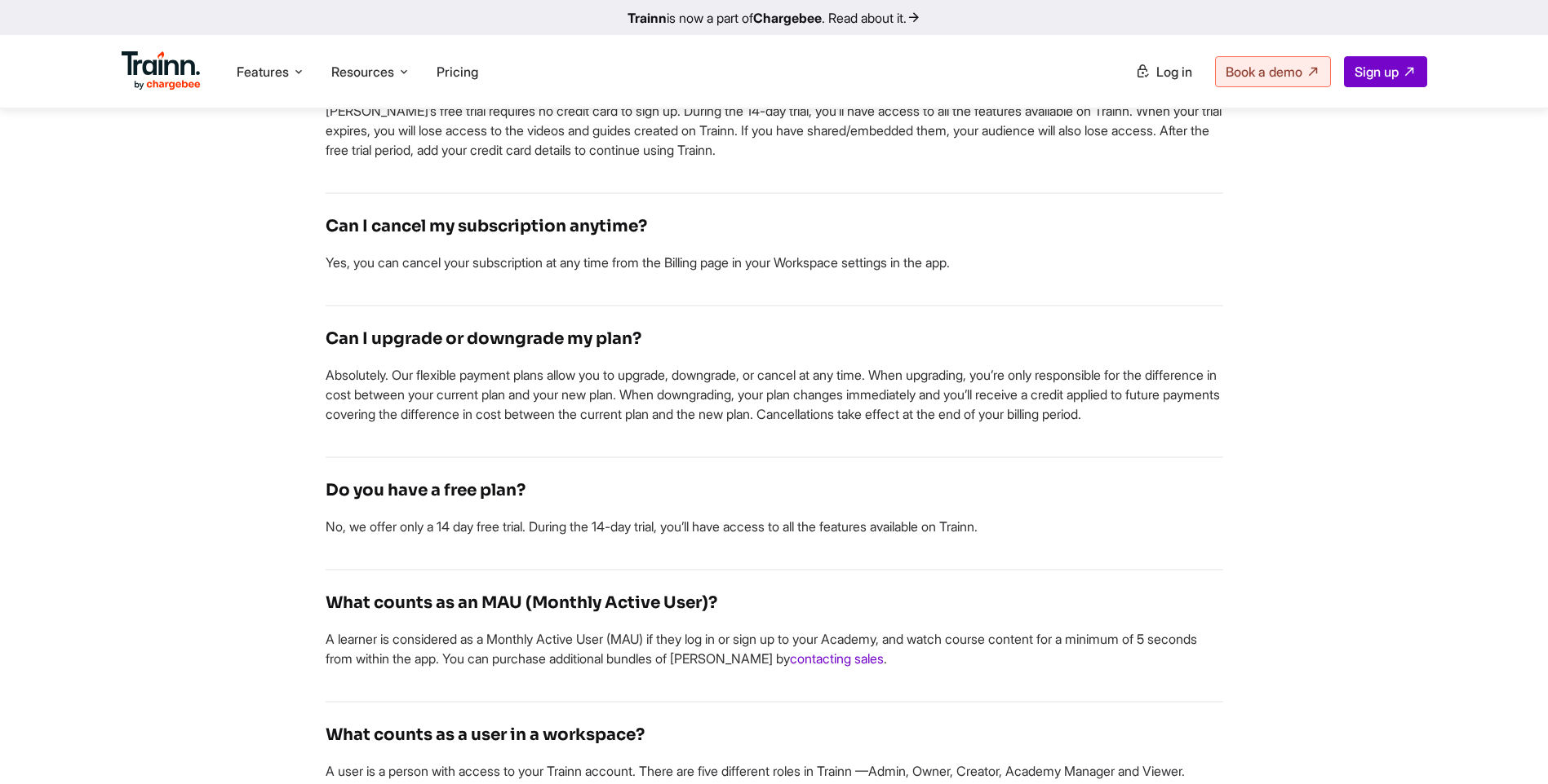
scroll to position [5708, 0]
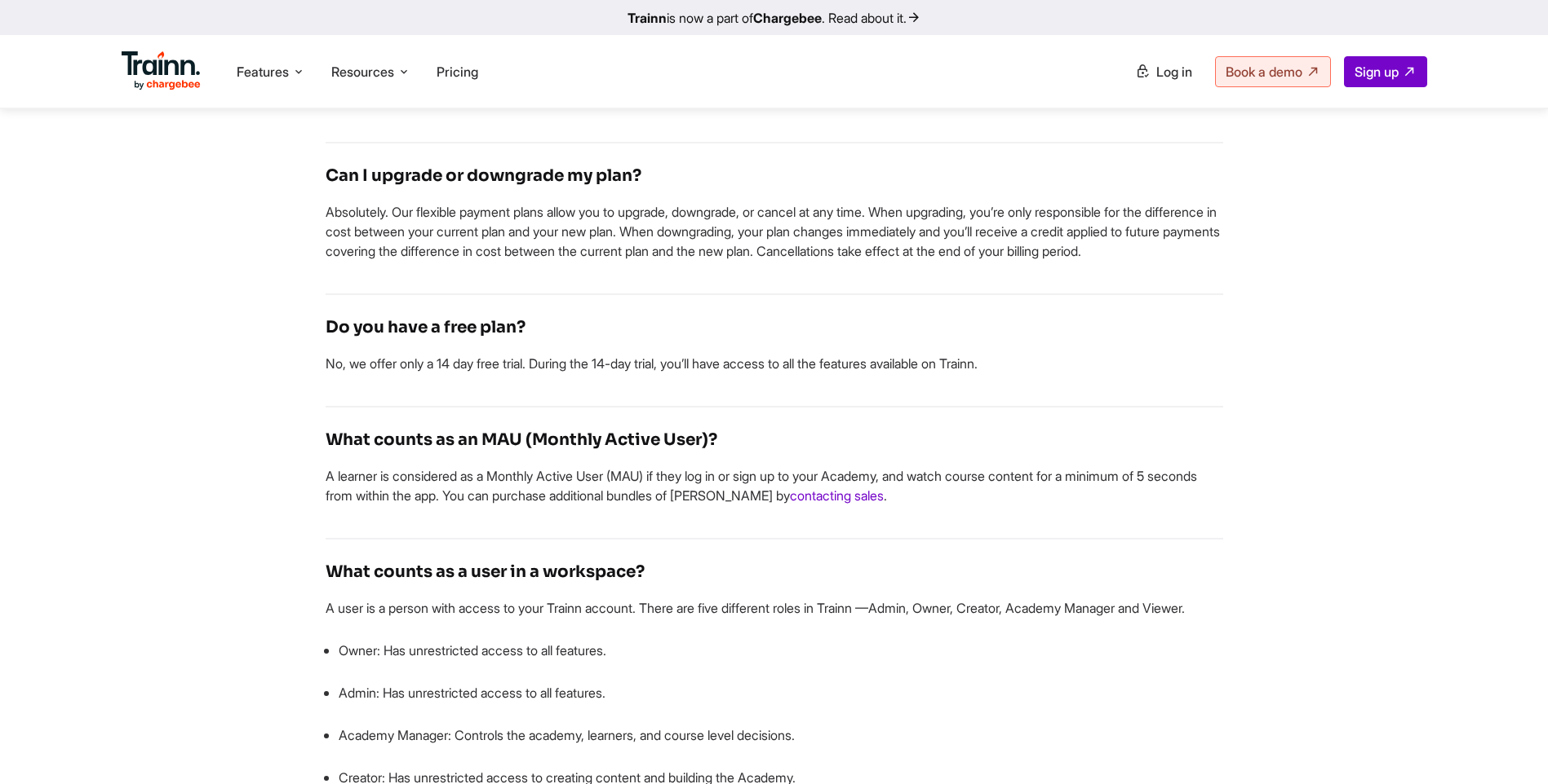
click at [731, 585] on h4 "What counts as a user in a workspace?" at bounding box center [774, 572] width 897 height 26
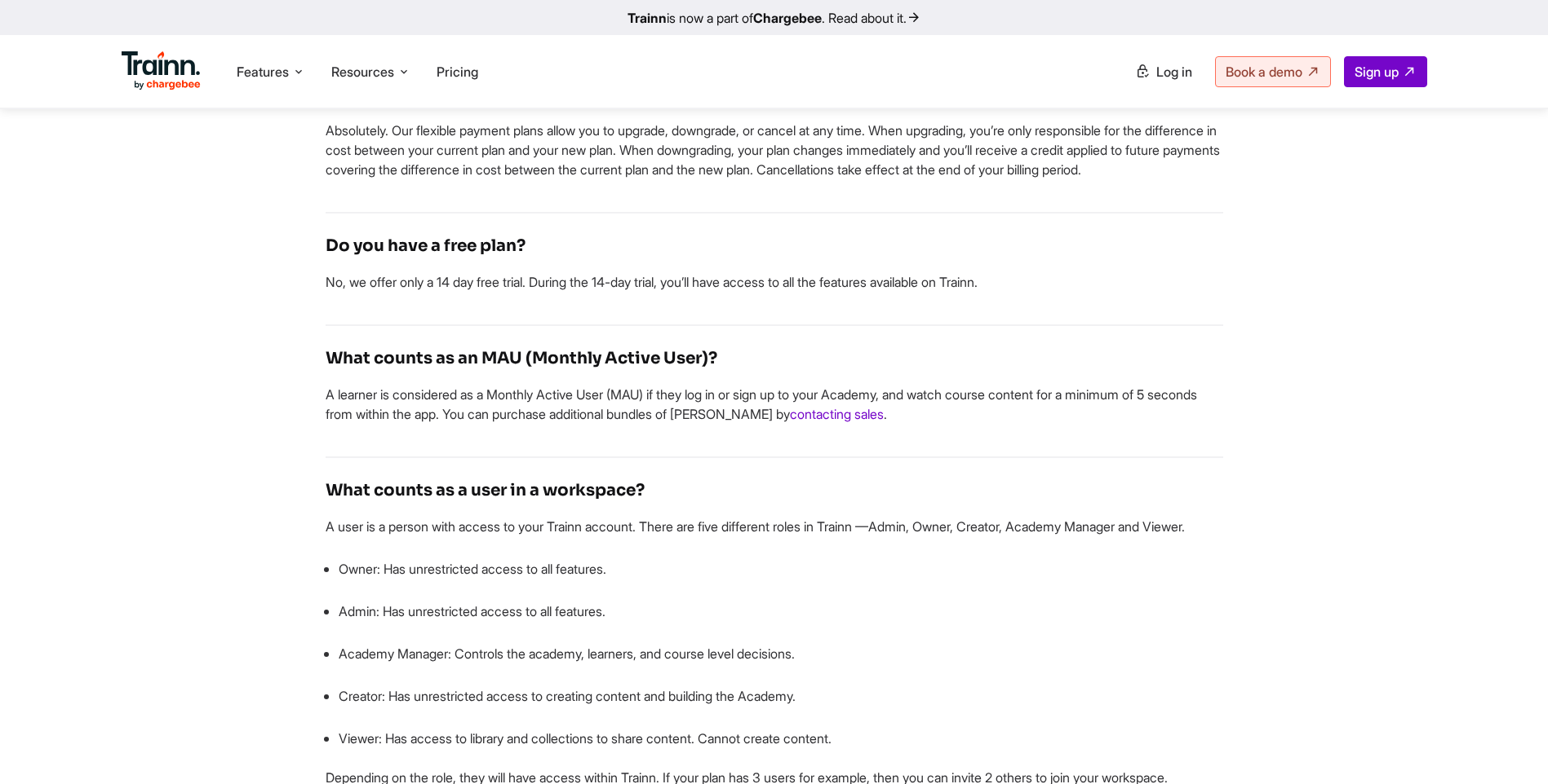
scroll to position [5871, 0]
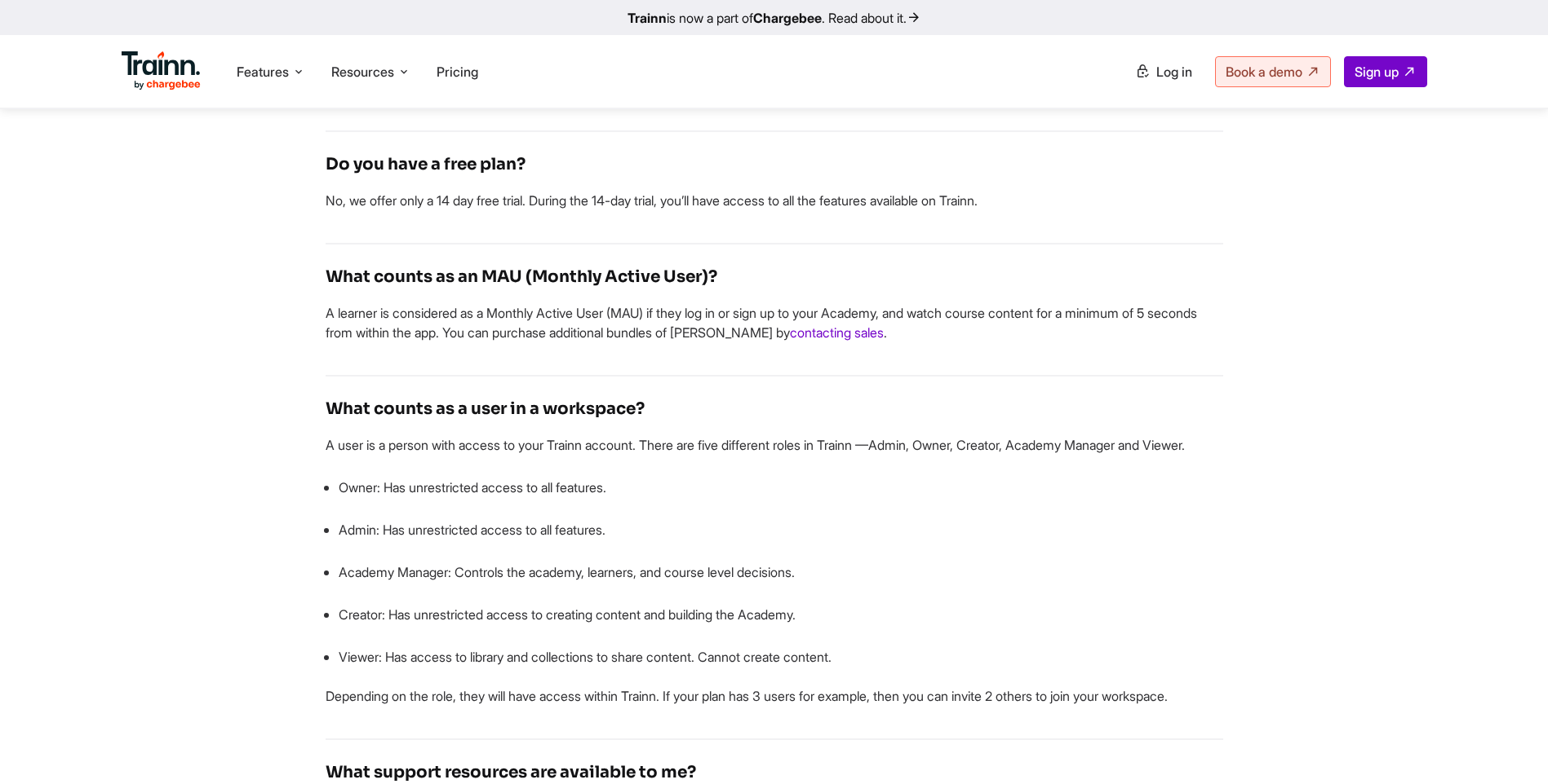
click at [702, 497] on p "Owner: Has unrestricted access to all features." at bounding box center [780, 487] width 884 height 19
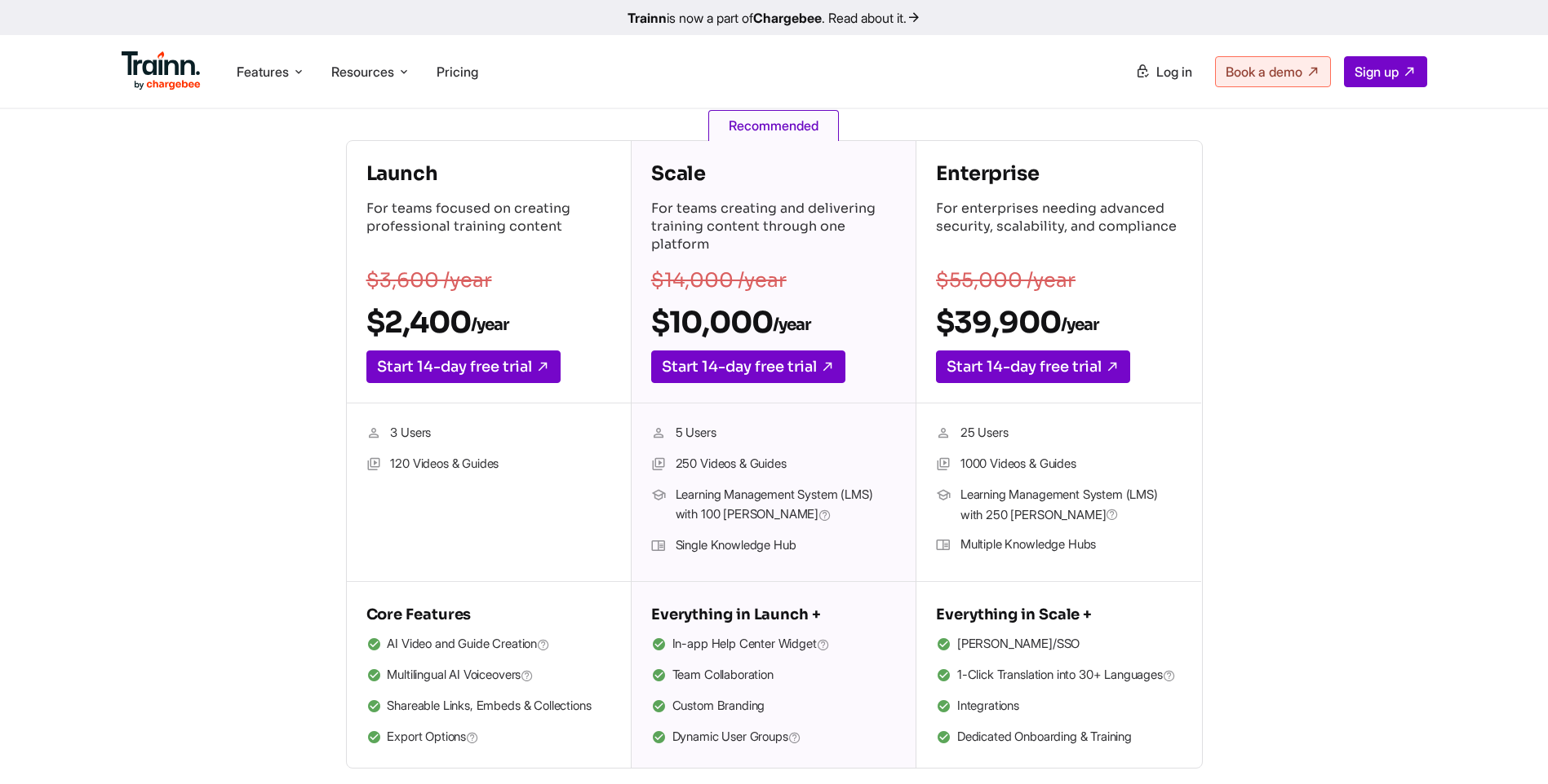
scroll to position [0, 0]
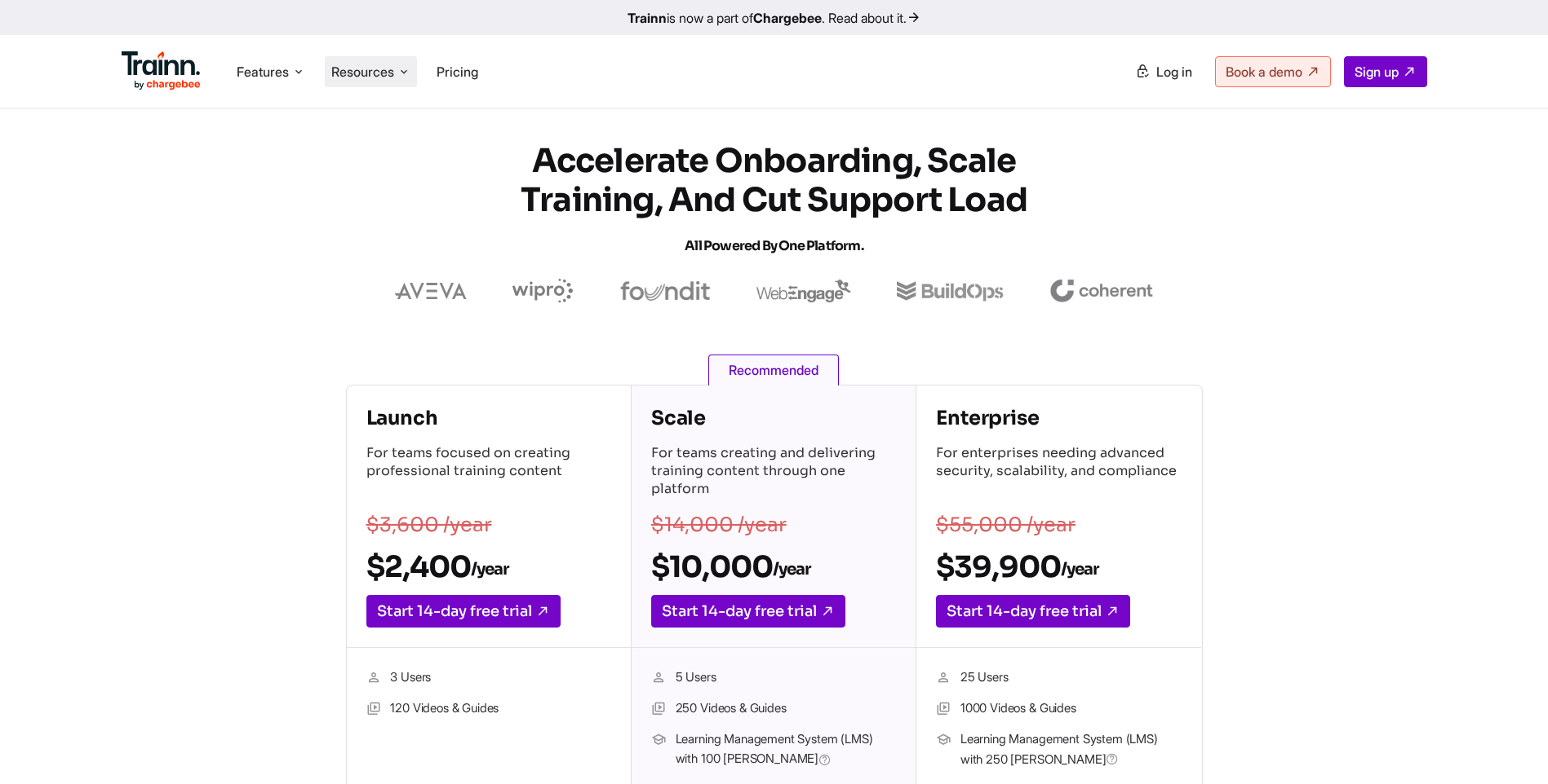
click at [376, 75] on span "Resources" at bounding box center [363, 72] width 63 height 18
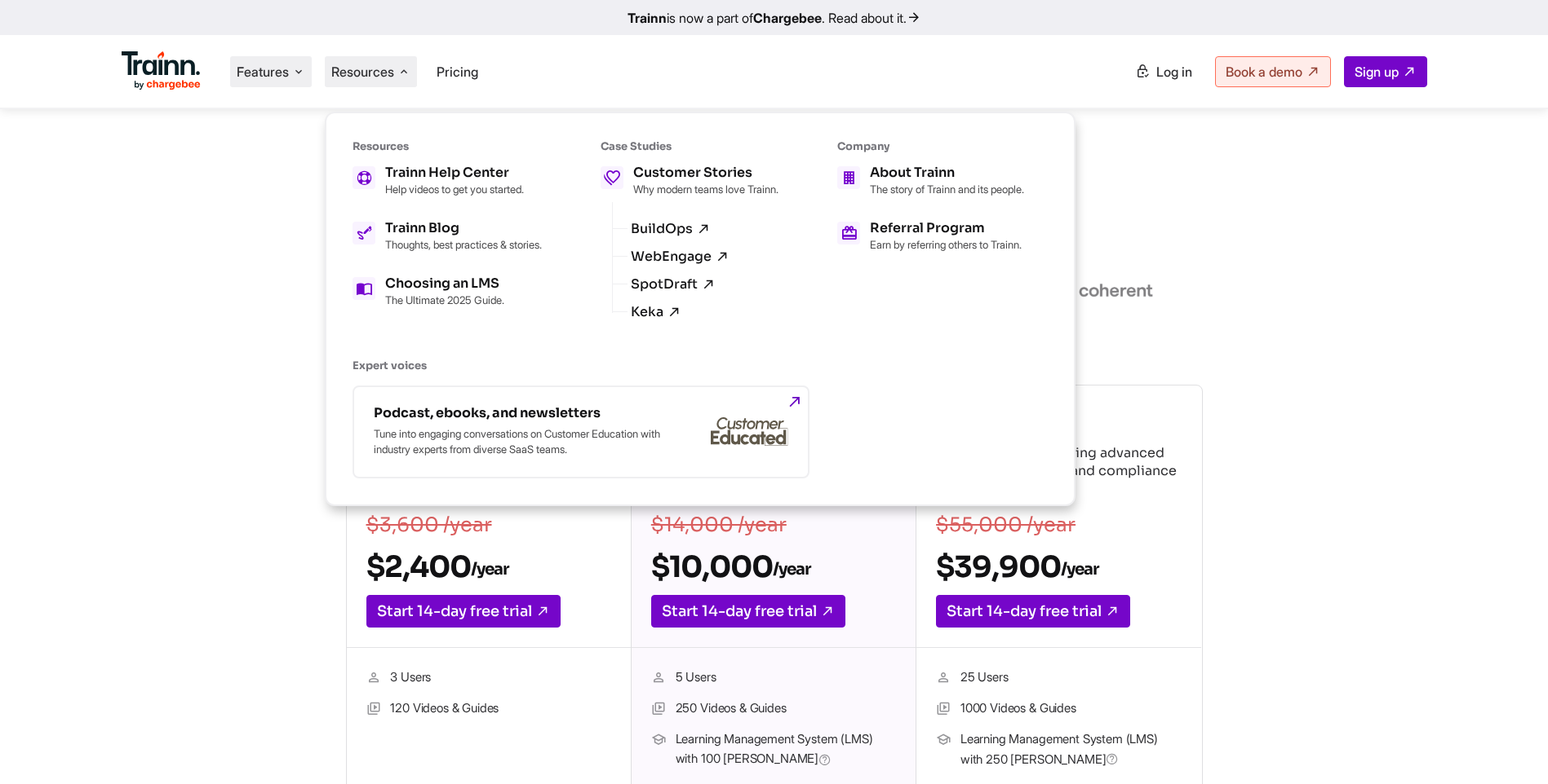
click at [263, 79] on span "Features" at bounding box center [263, 72] width 52 height 18
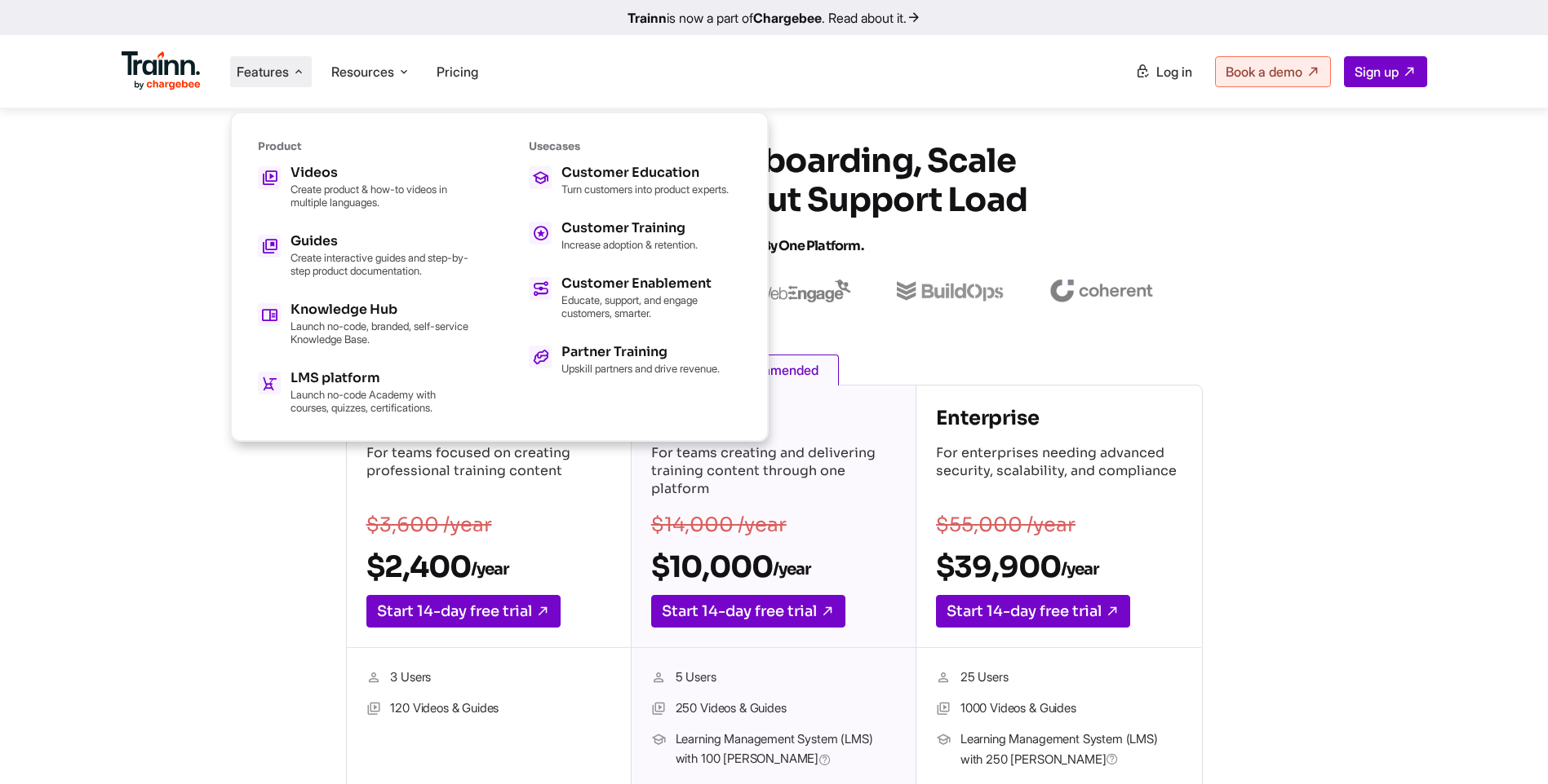
click at [137, 225] on section "Accelerate Onboarding, Scale Training, and Cut Support Load All Powered by One …" at bounding box center [774, 222] width 1371 height 161
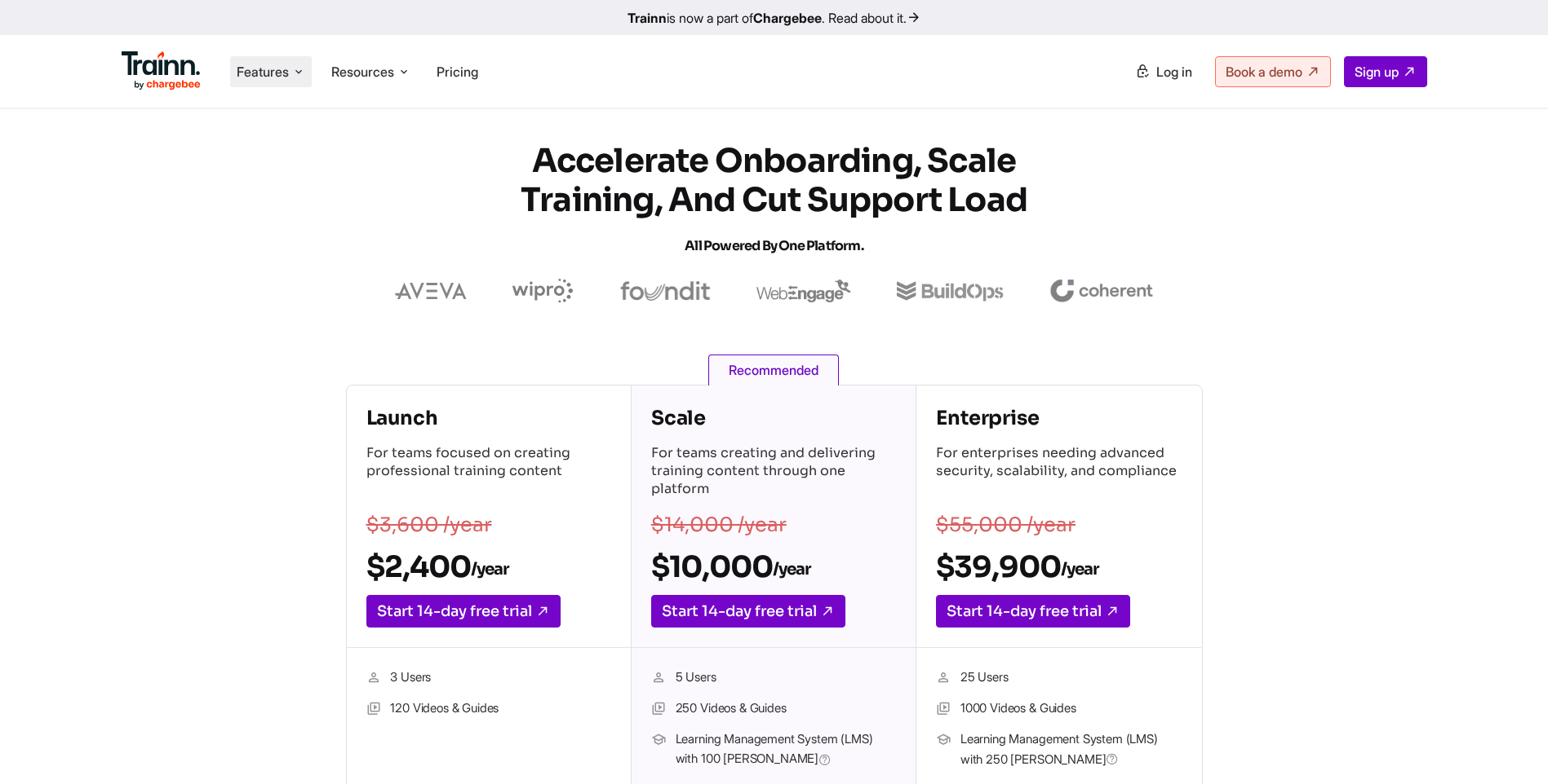
click at [264, 77] on span "Features" at bounding box center [263, 72] width 52 height 18
